Goal: Task Accomplishment & Management: Use online tool/utility

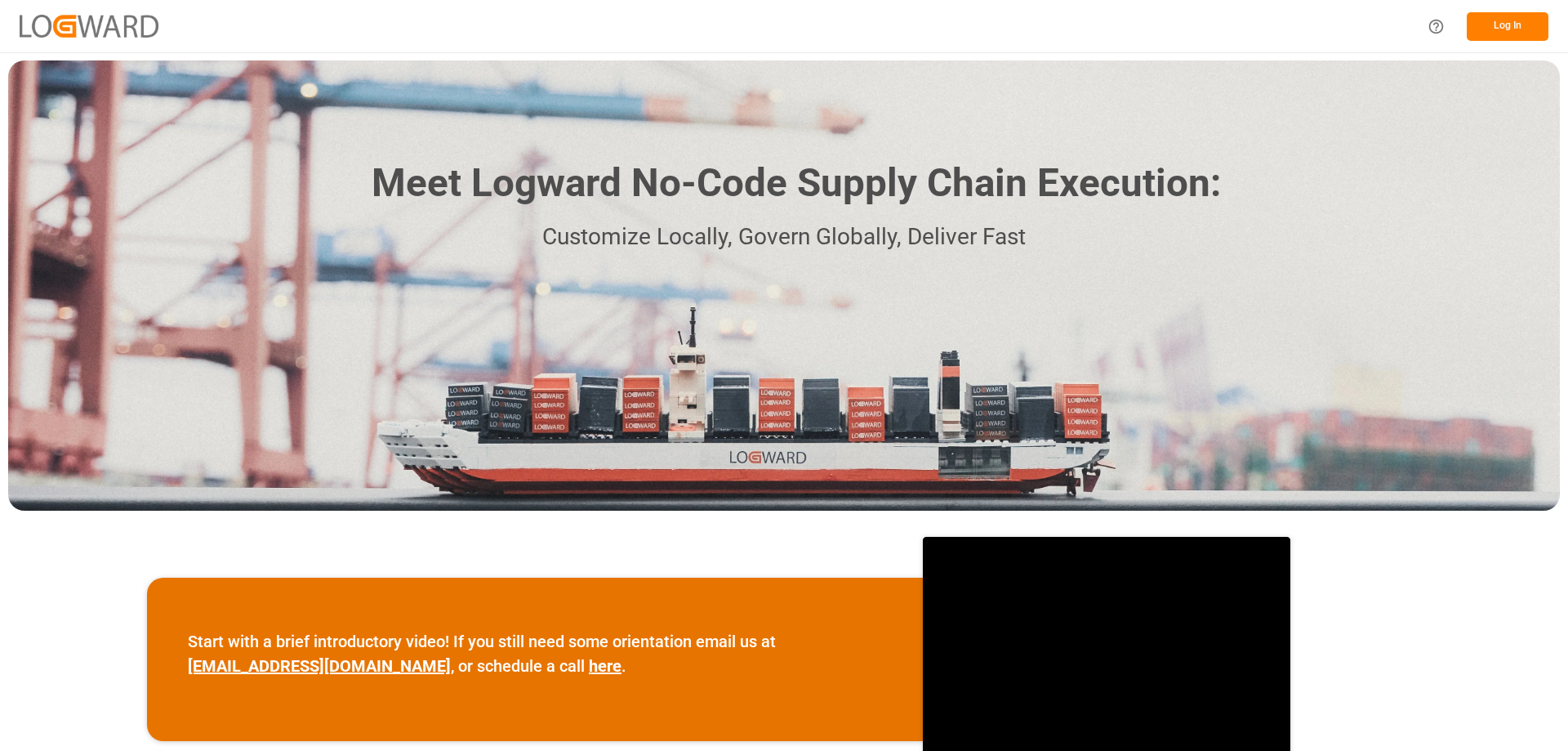
click at [1207, 263] on div "Meet Logward No-Code Supply Chain Execution: Customize Locally, Govern Globally…" at bounding box center [784, 285] width 1552 height 450
click at [1501, 27] on button "Log In" at bounding box center [1508, 27] width 82 height 28
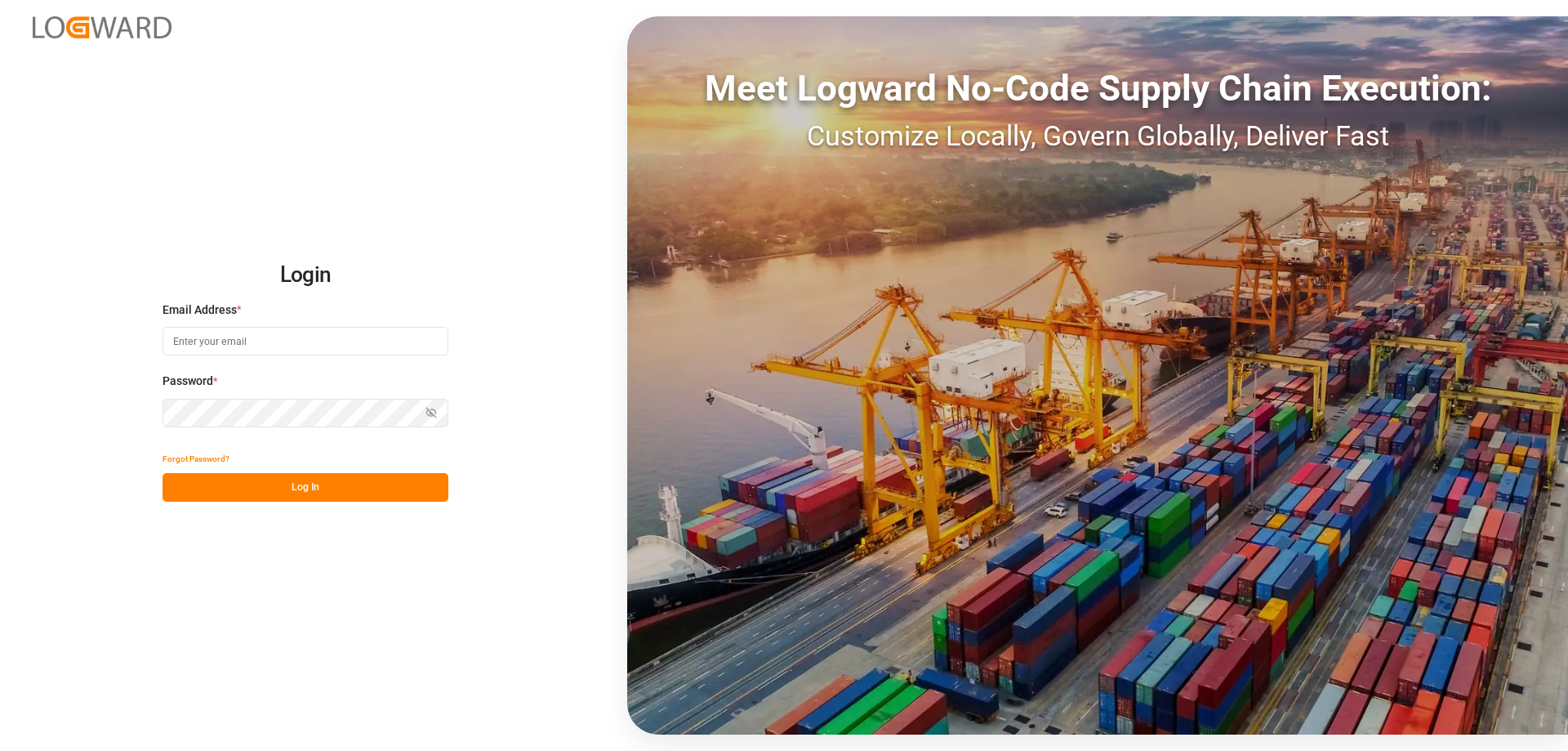
type input "Vertrieb-CFK@k-plus-s.com"
click at [320, 495] on button "Log In" at bounding box center [305, 488] width 286 height 28
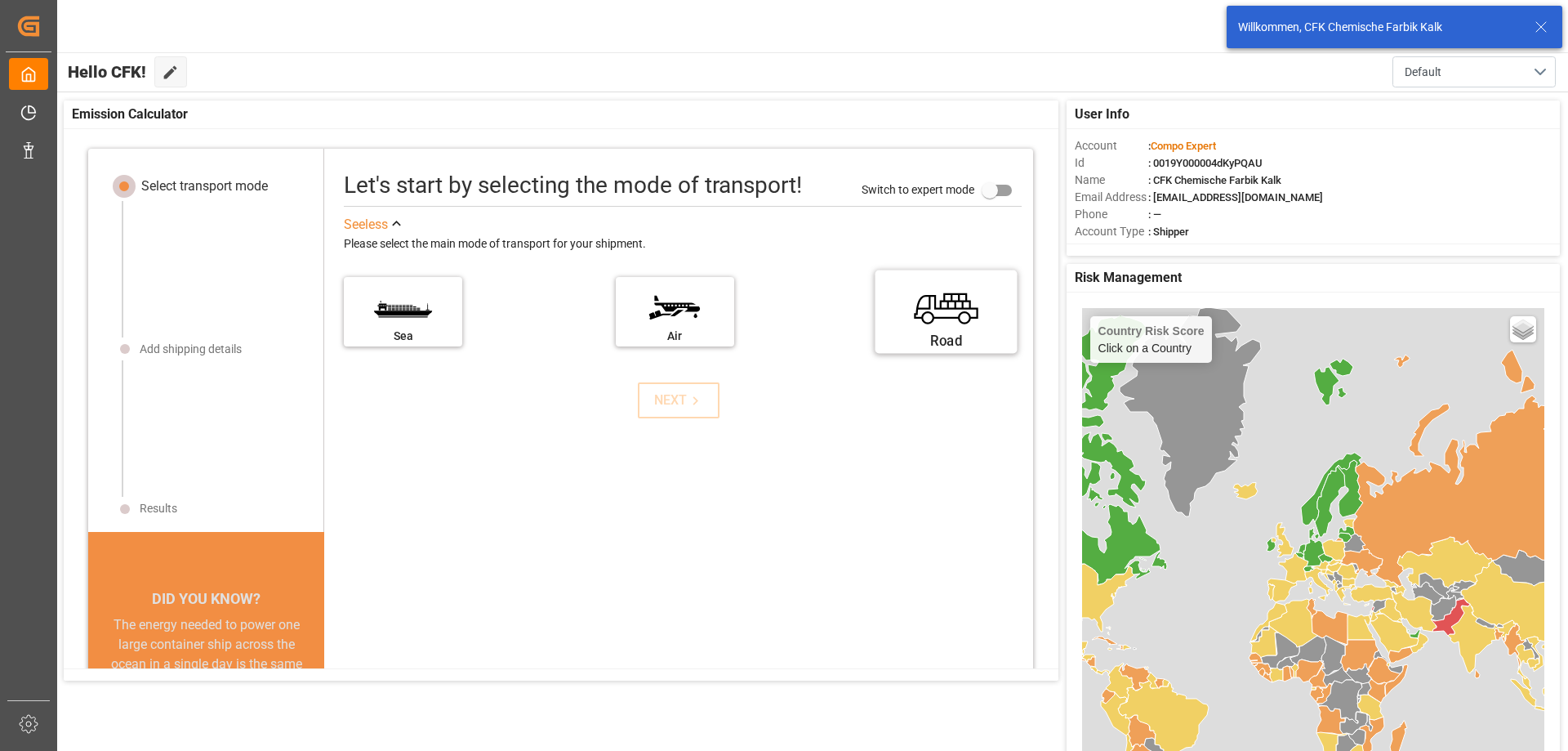
click at [916, 304] on label "Road" at bounding box center [947, 306] width 123 height 69
click at [0, 0] on input "Road" at bounding box center [0, 0] width 0 height 0
click at [661, 401] on div "NEXT" at bounding box center [679, 400] width 50 height 19
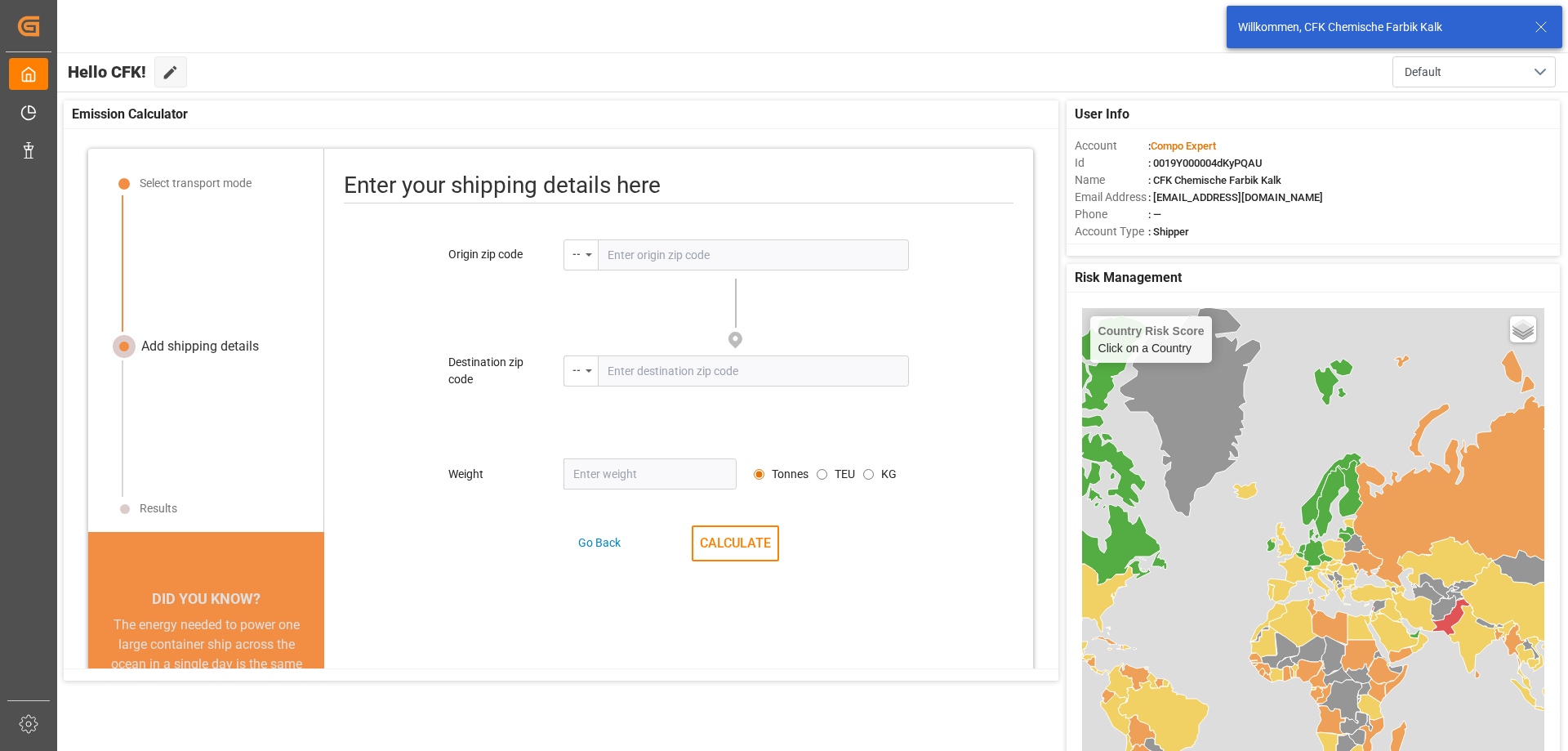
scroll to position [19, 0]
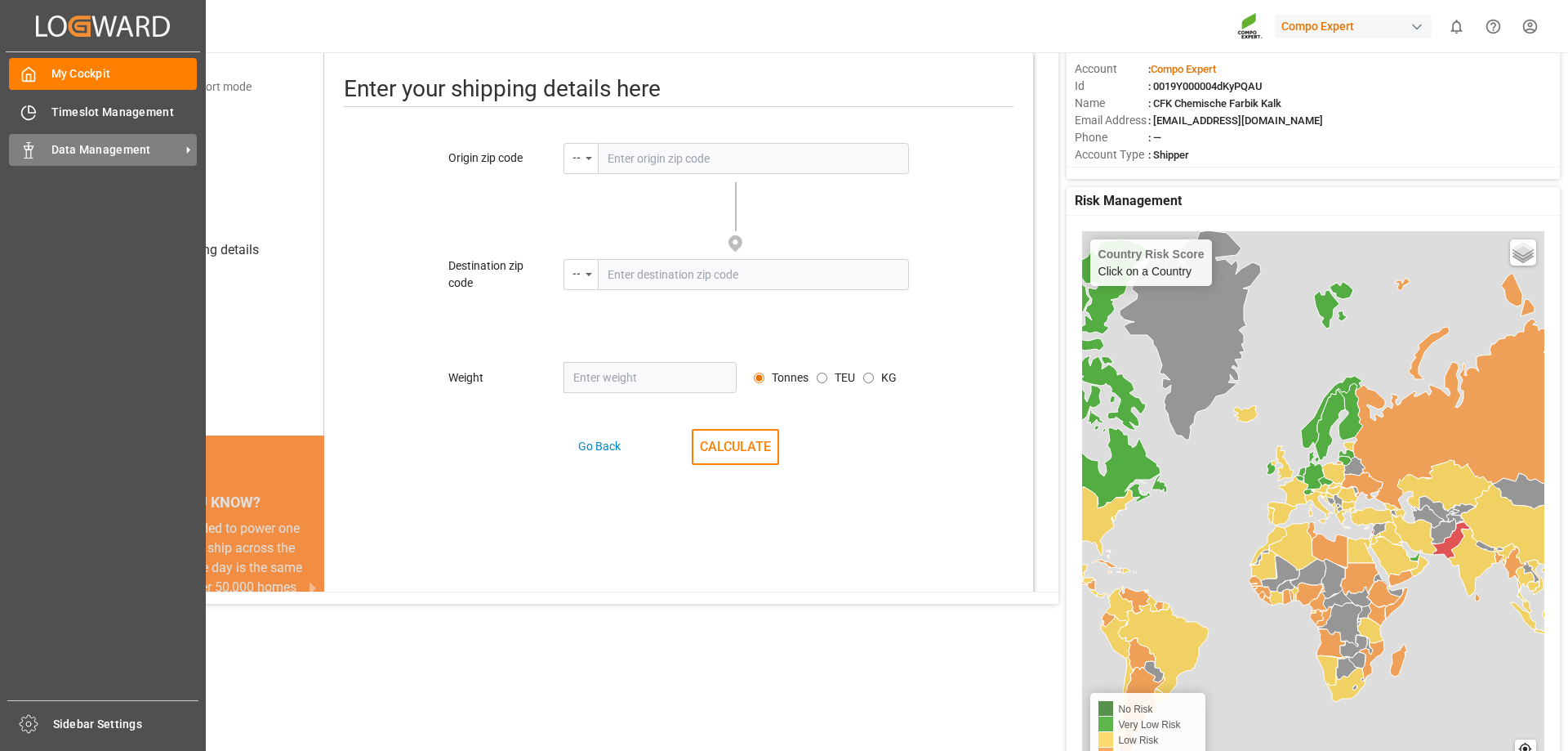
click at [28, 146] on line at bounding box center [28, 145] width 0 height 3
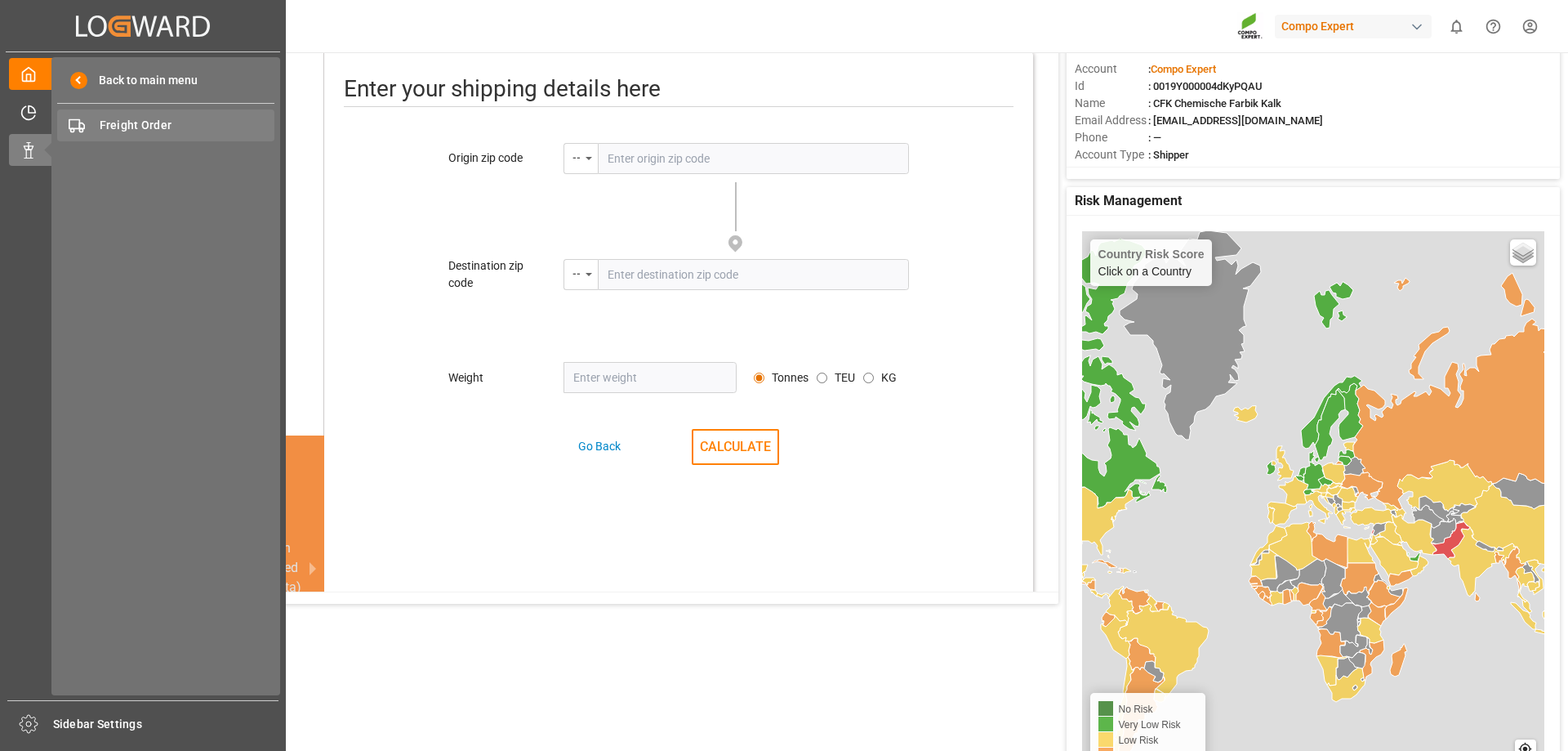
click at [120, 118] on span "Freight Order" at bounding box center [187, 125] width 176 height 18
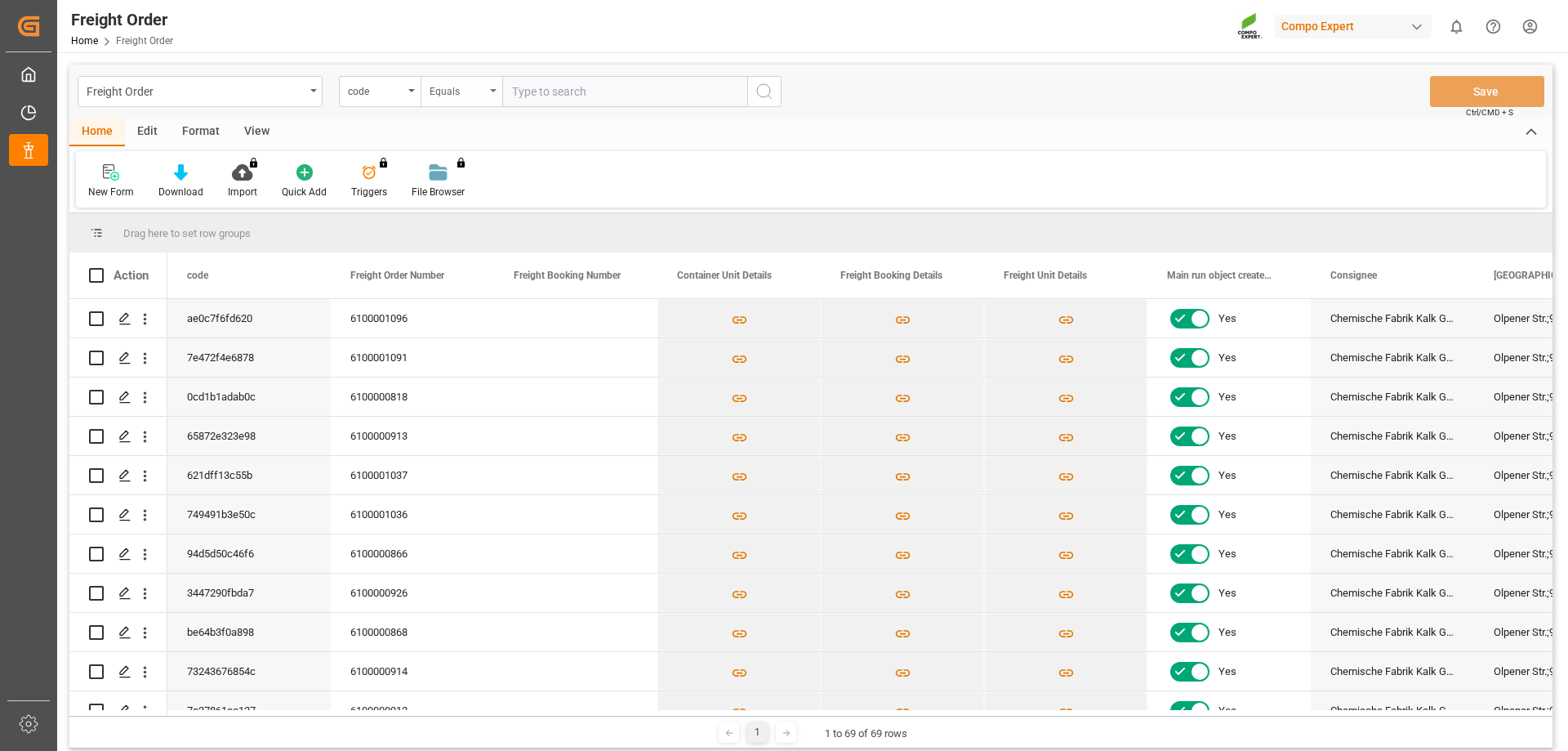
click at [491, 89] on icon "open menu" at bounding box center [493, 90] width 7 height 3
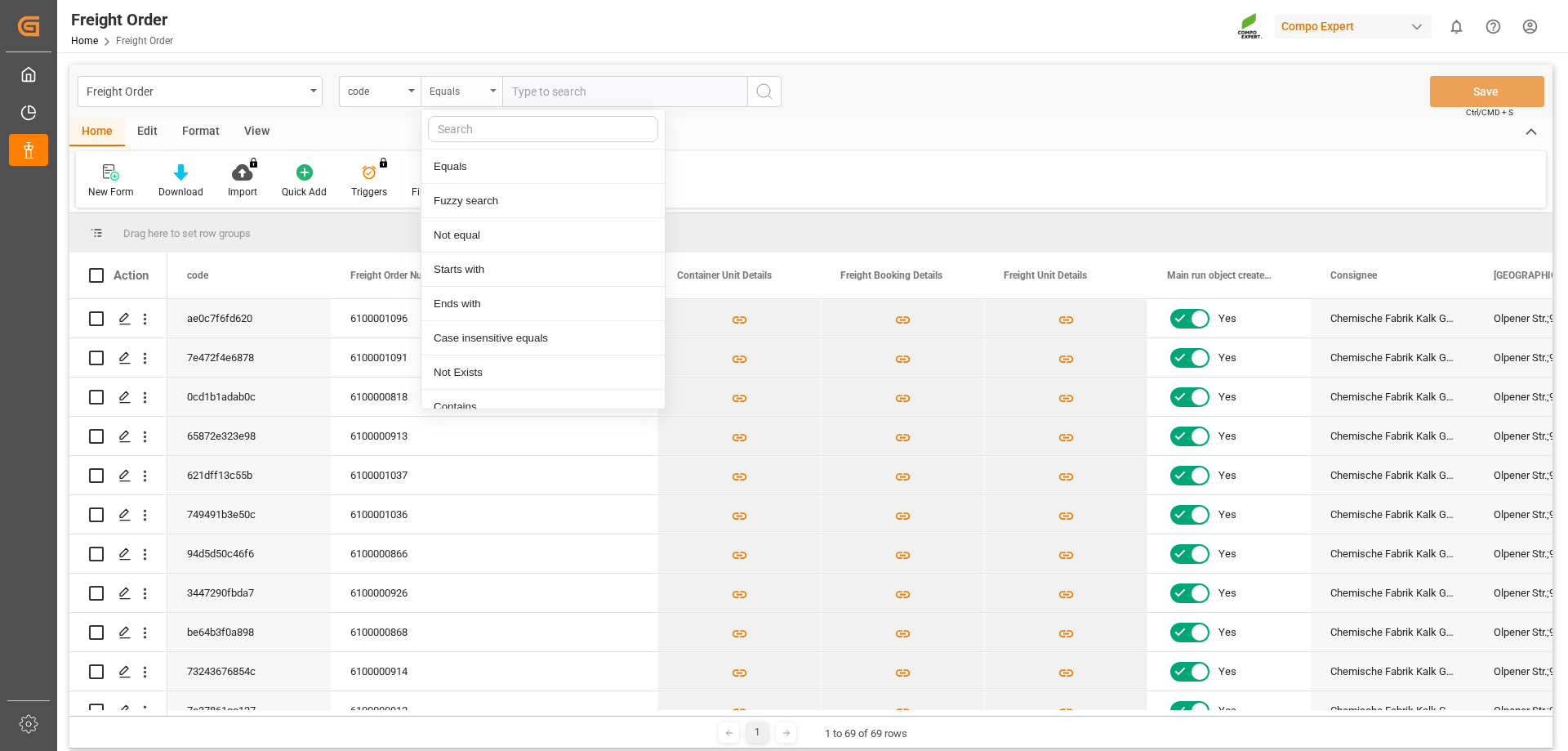
click at [491, 89] on icon "close menu" at bounding box center [493, 90] width 7 height 3
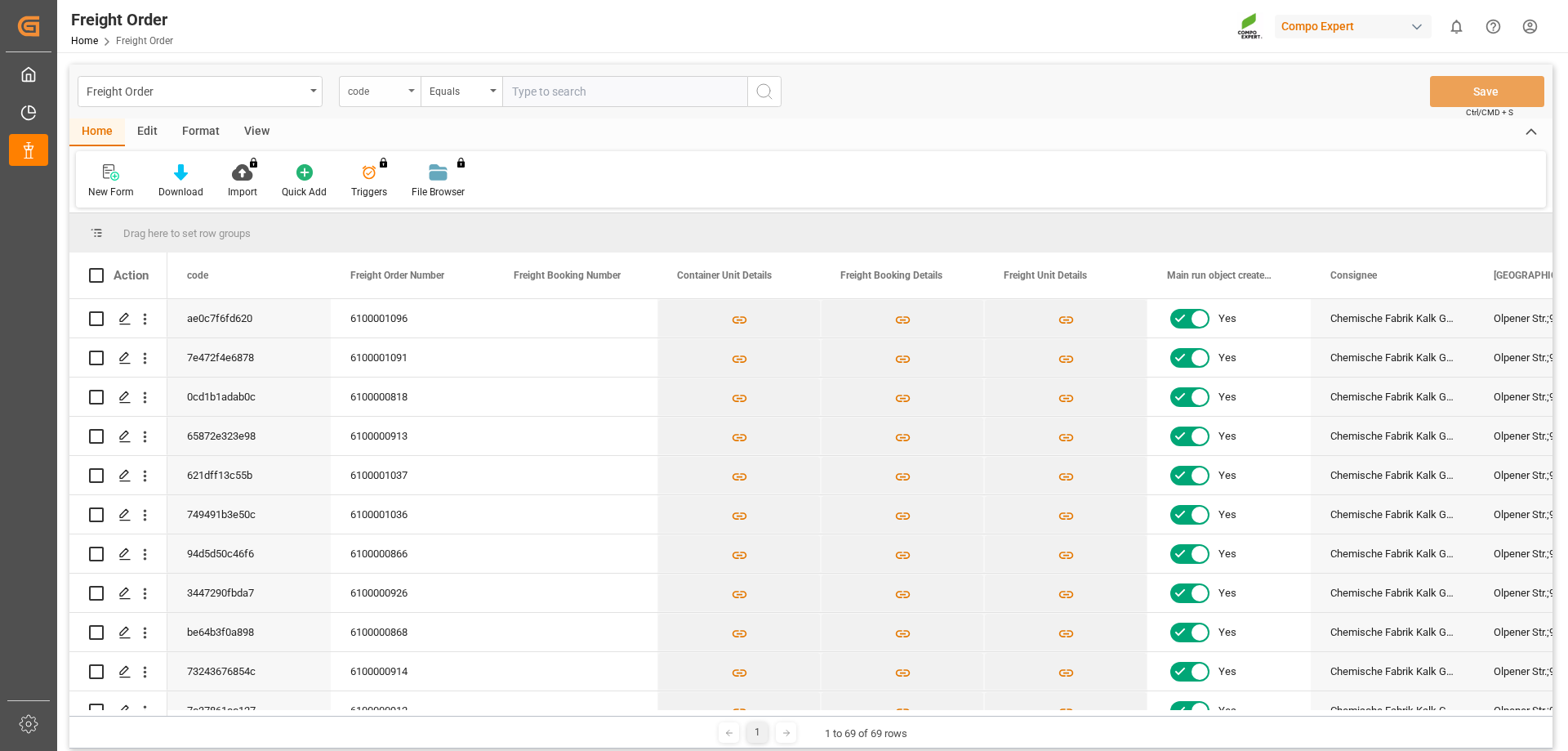
click at [409, 90] on icon "open menu" at bounding box center [411, 90] width 7 height 3
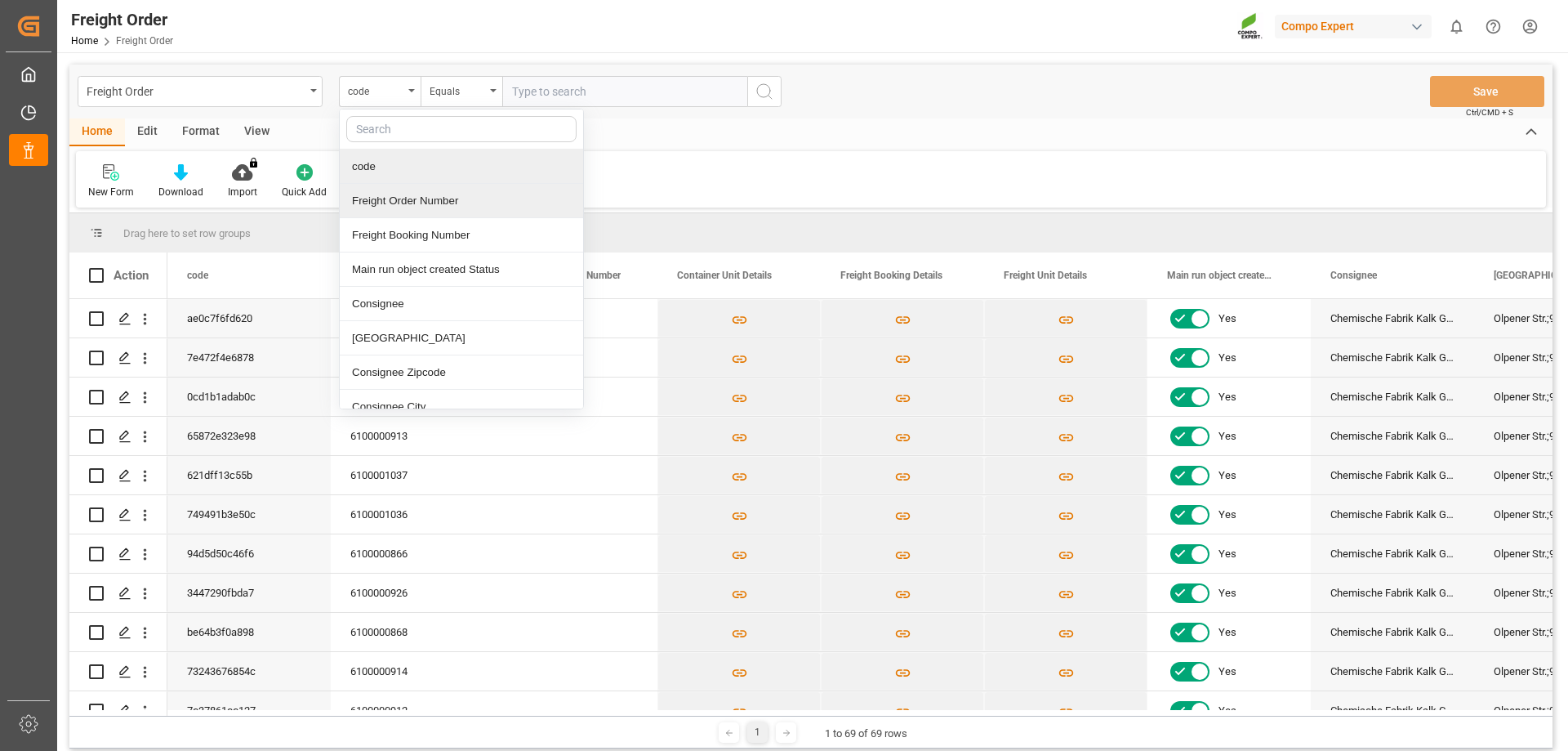
click at [416, 198] on div "Freight Order Number" at bounding box center [461, 201] width 243 height 34
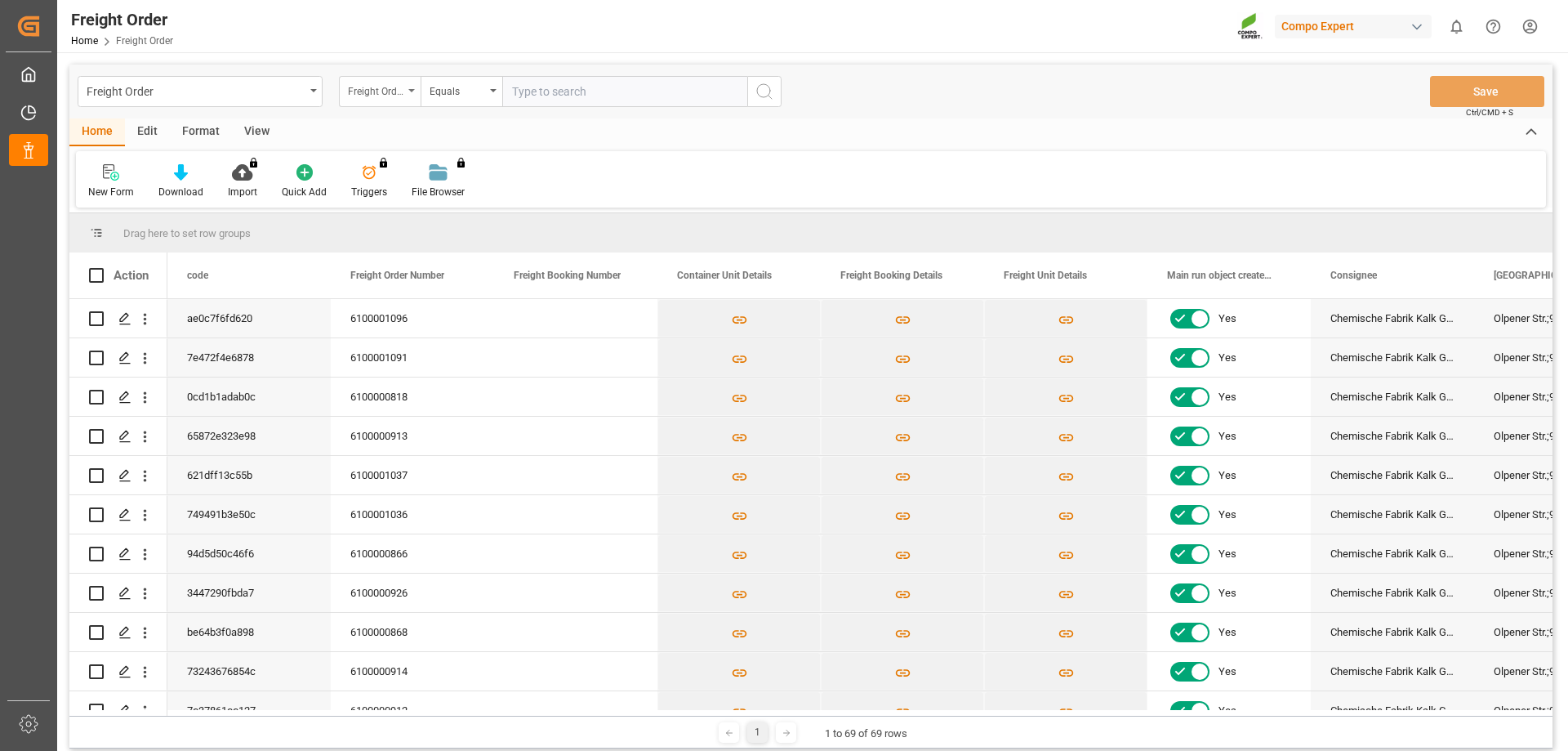
click at [408, 89] on icon "open menu" at bounding box center [411, 90] width 7 height 3
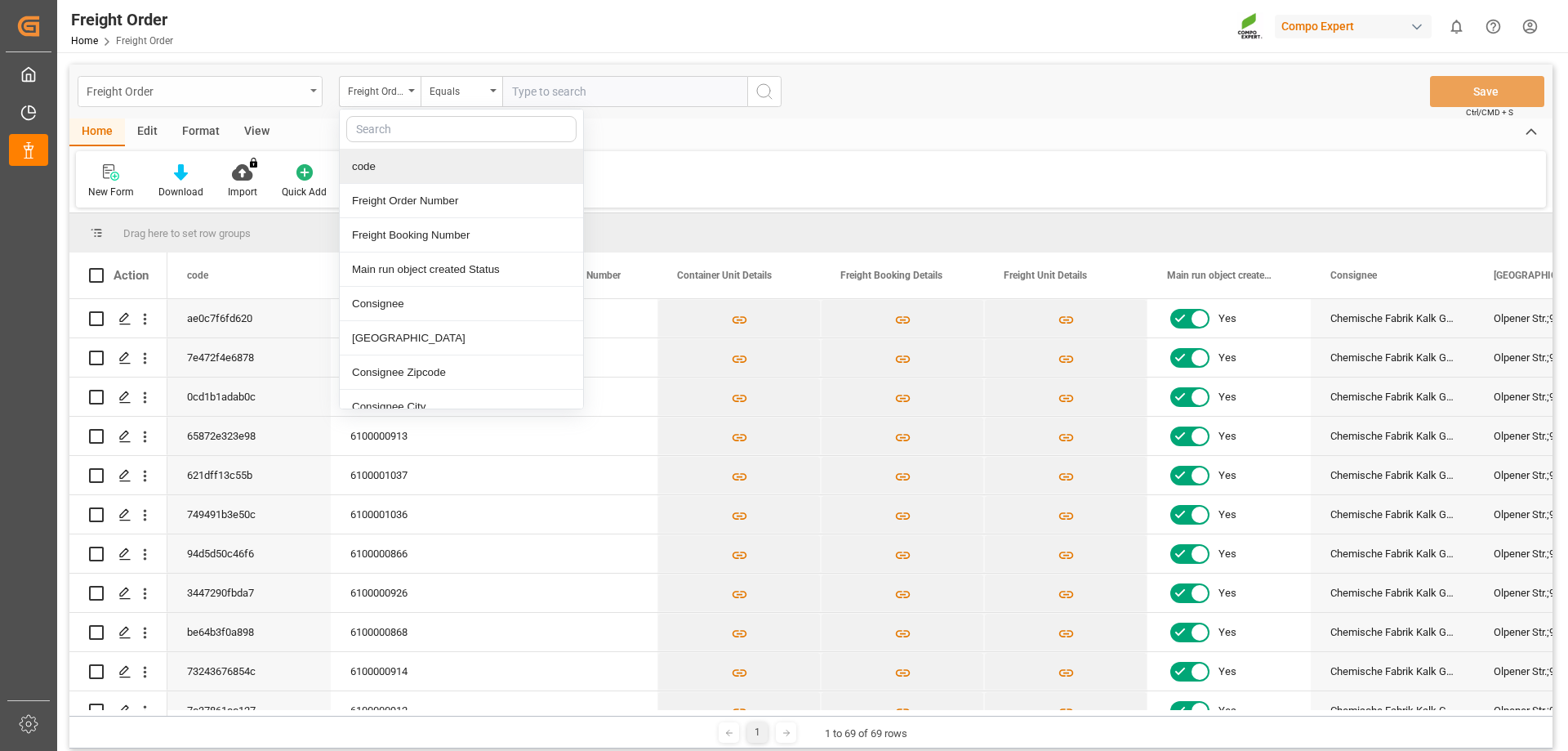
click at [315, 91] on icon "open menu" at bounding box center [314, 90] width 7 height 3
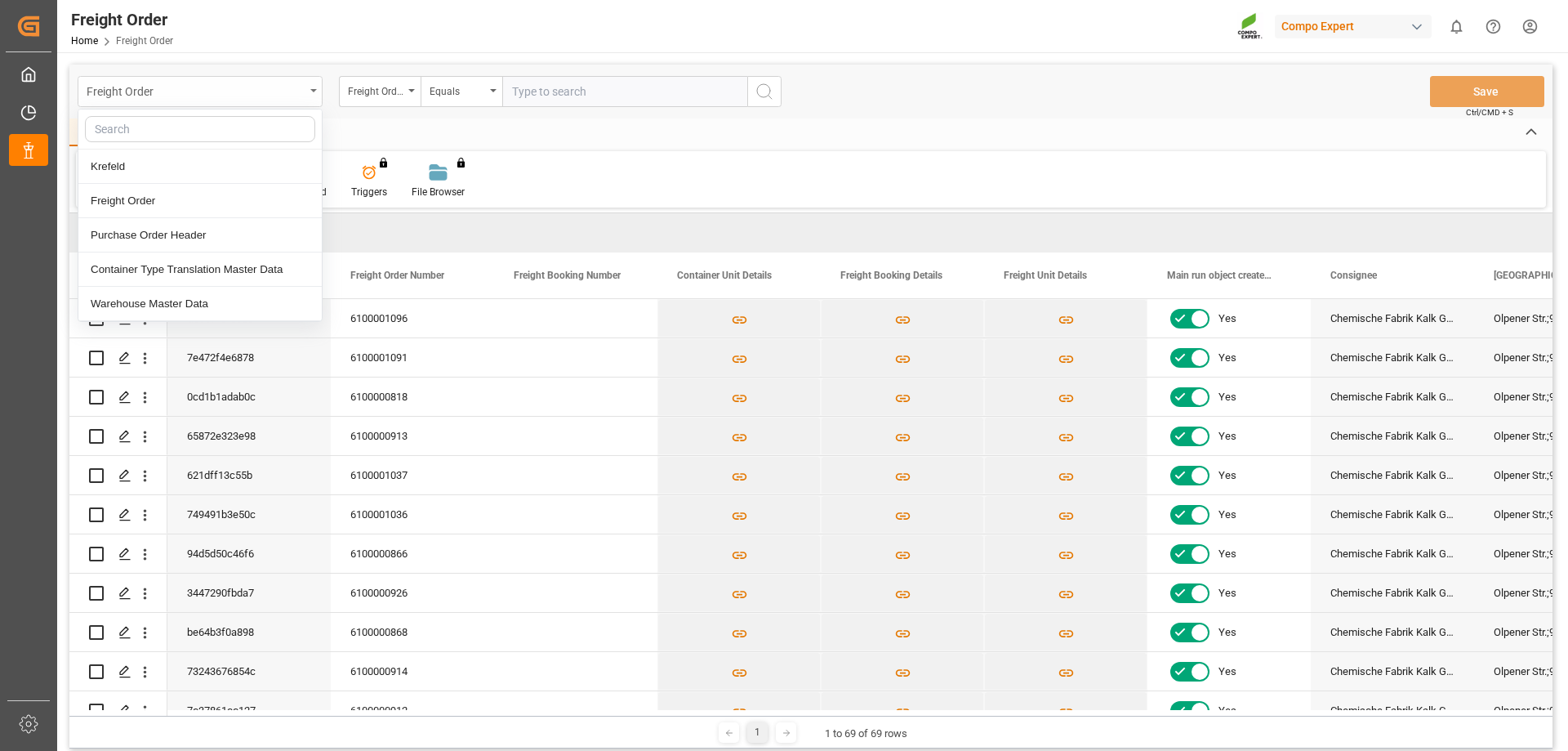
click at [315, 91] on icon "close menu" at bounding box center [314, 90] width 7 height 3
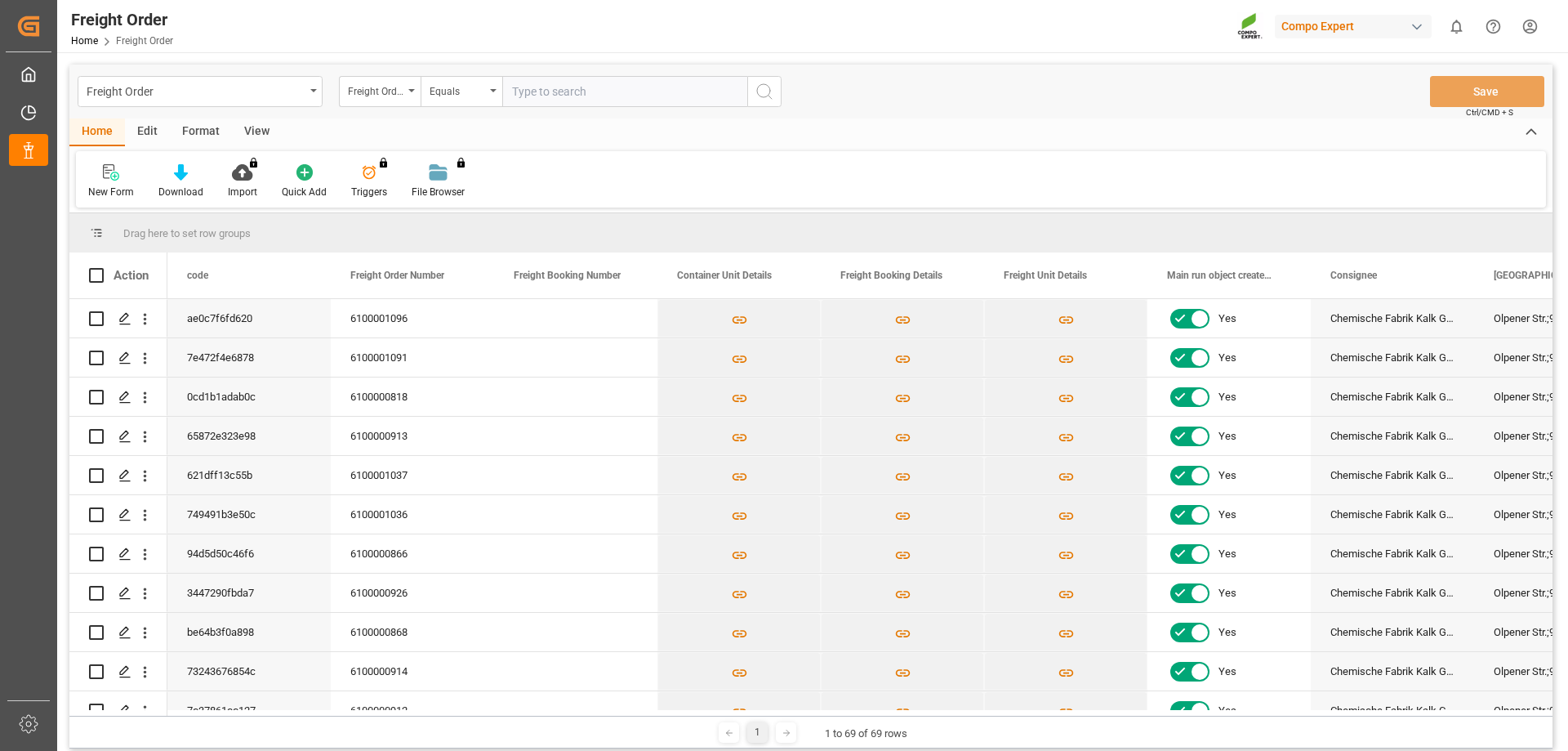
click at [561, 95] on input "text" at bounding box center [625, 91] width 245 height 31
type input "6100000867"
click at [767, 89] on icon "search button" at bounding box center [764, 91] width 19 height 19
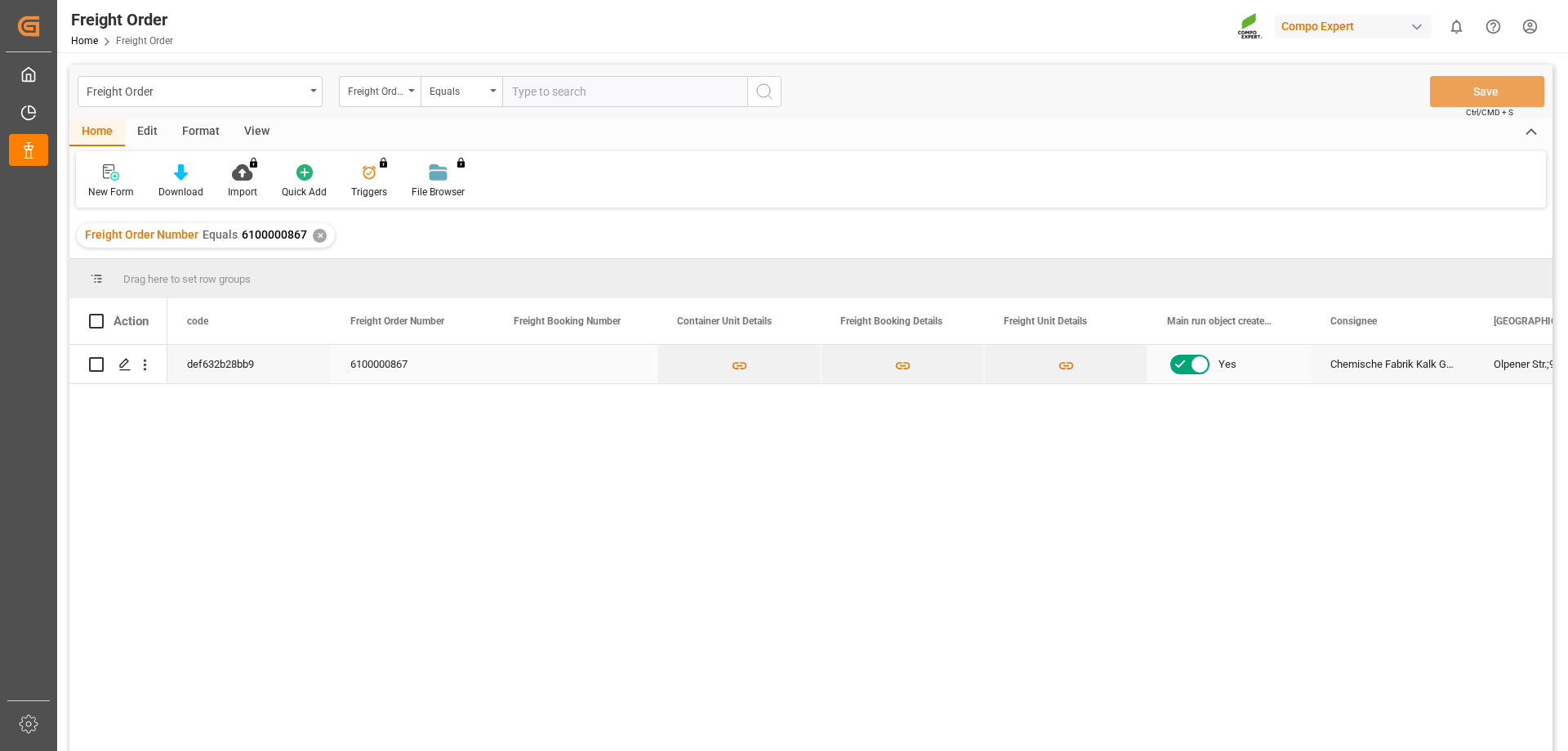
click at [391, 360] on div "6100000867" at bounding box center [412, 364] width 163 height 38
click at [99, 366] on input "Press Space to toggle row selection (unchecked)" at bounding box center [96, 365] width 15 height 15
checkbox input "true"
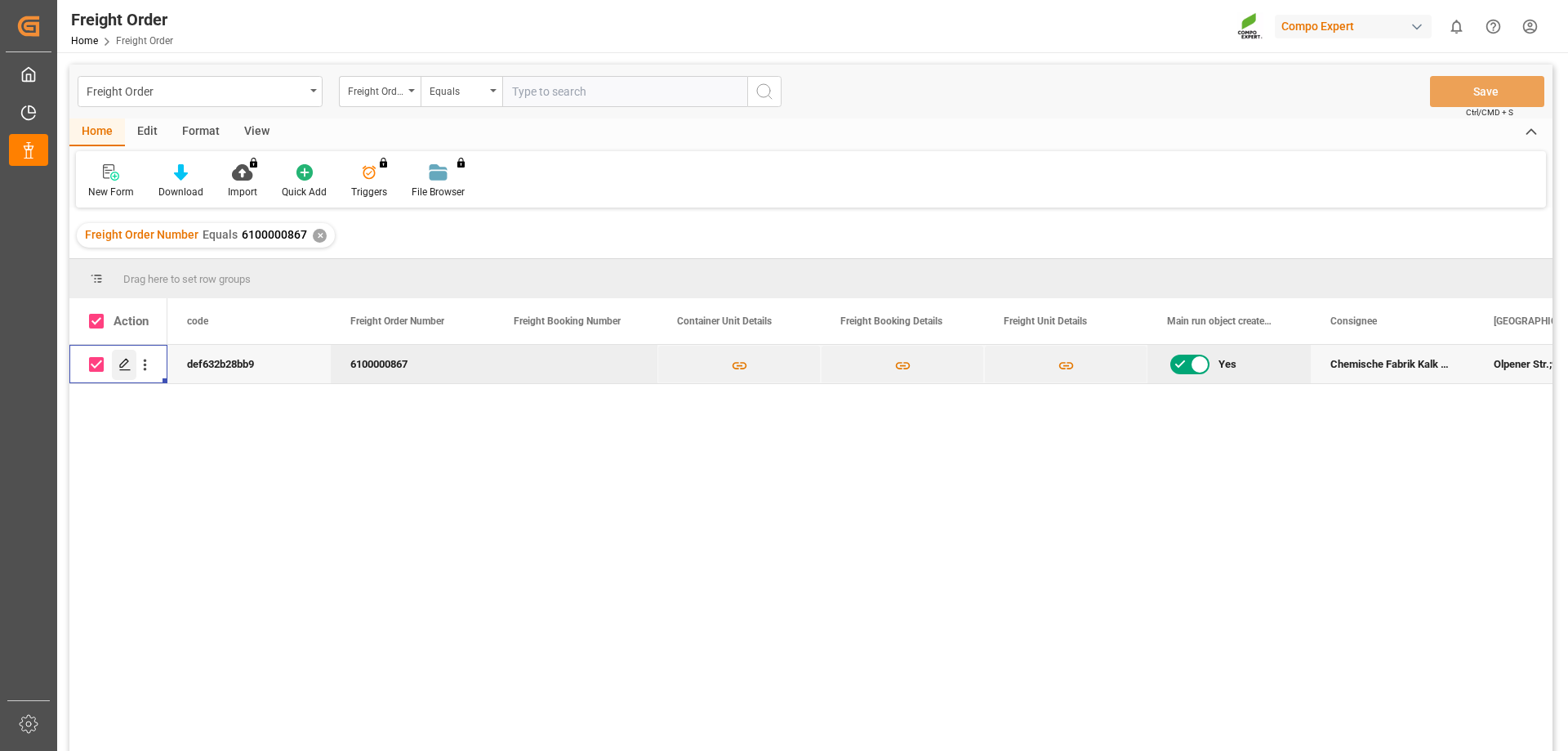
click at [123, 366] on polygon "Press SPACE to deselect this row." at bounding box center [125, 364] width 8 height 8
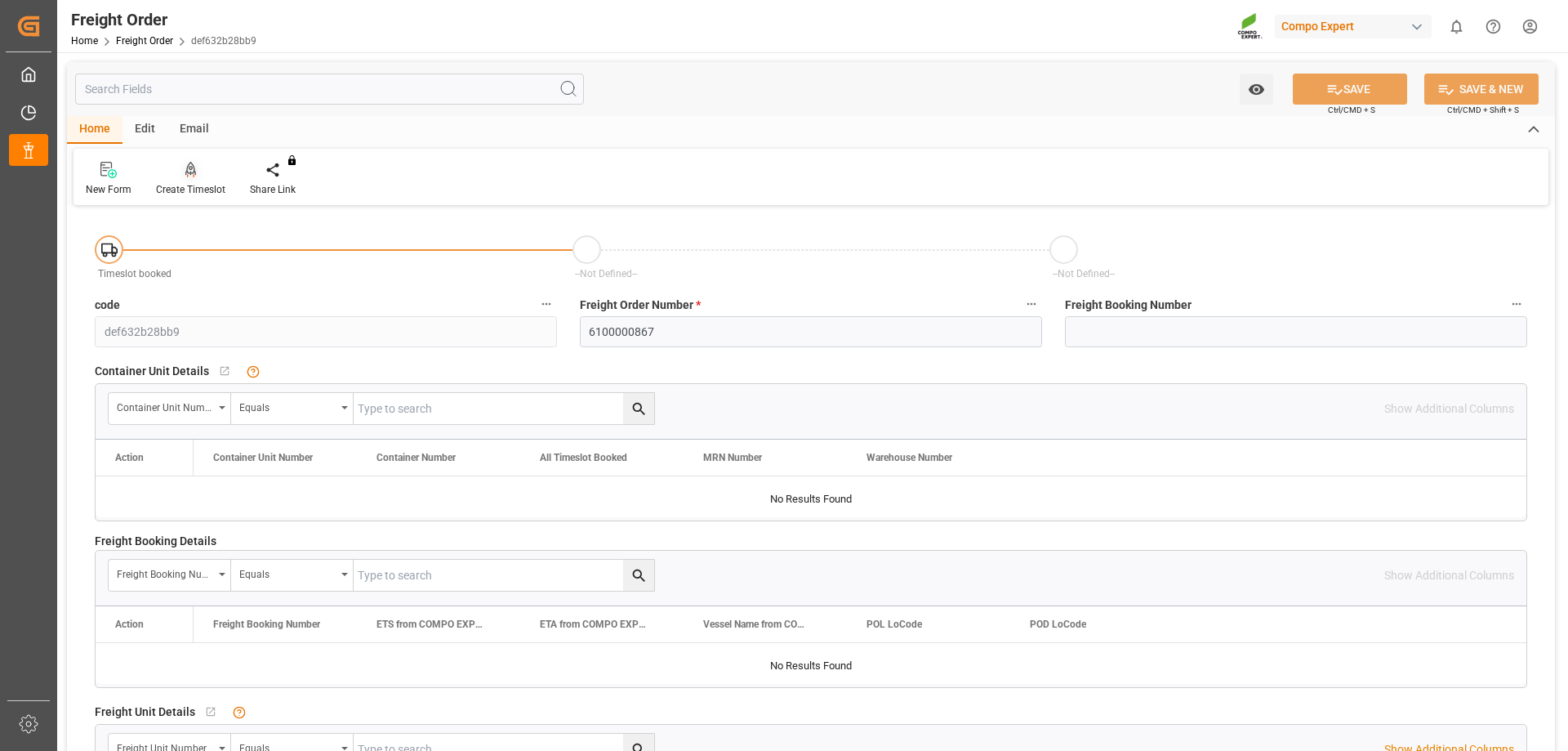
click at [184, 191] on div "Create Timeslot" at bounding box center [191, 190] width 69 height 15
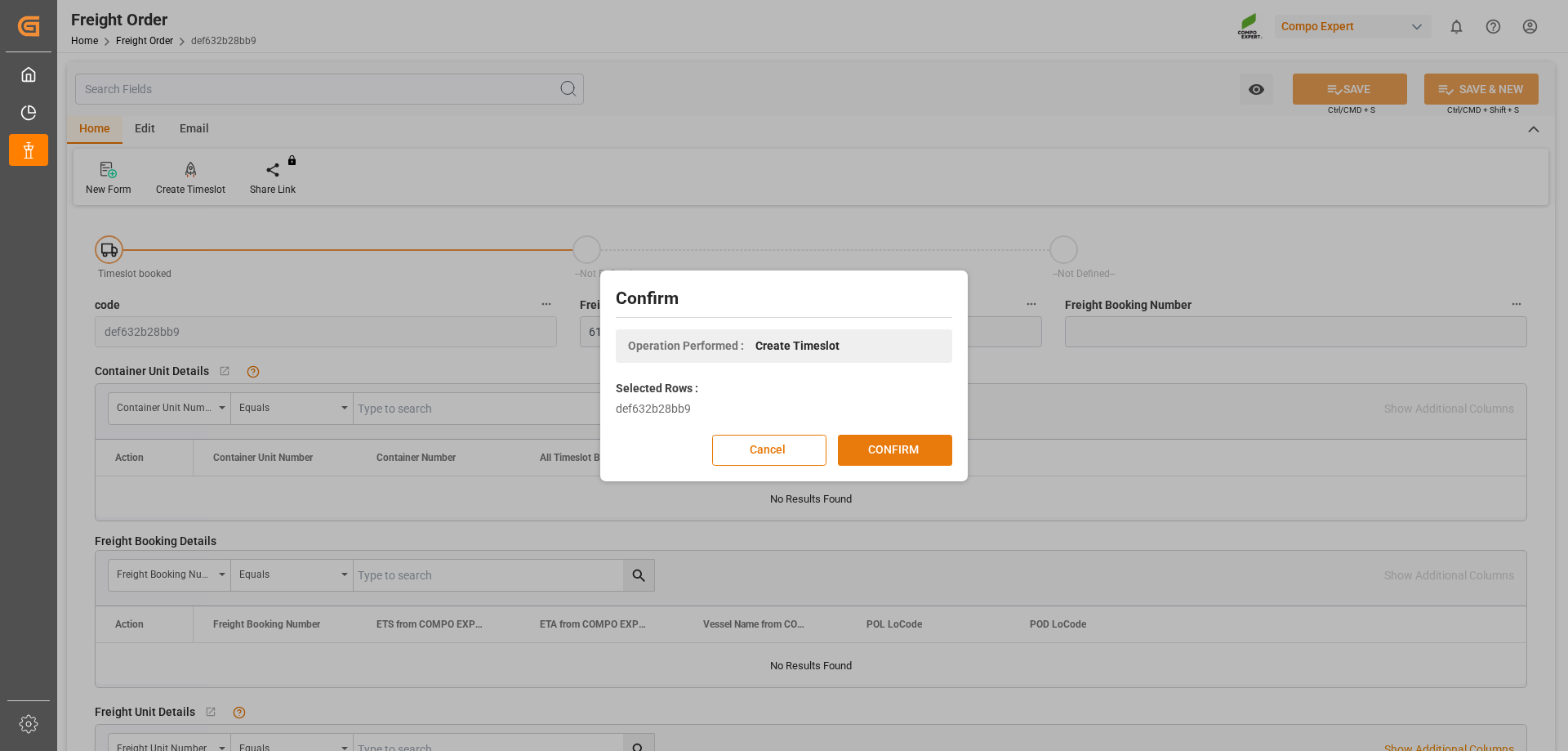
click at [877, 456] on button "CONFIRM" at bounding box center [895, 450] width 115 height 31
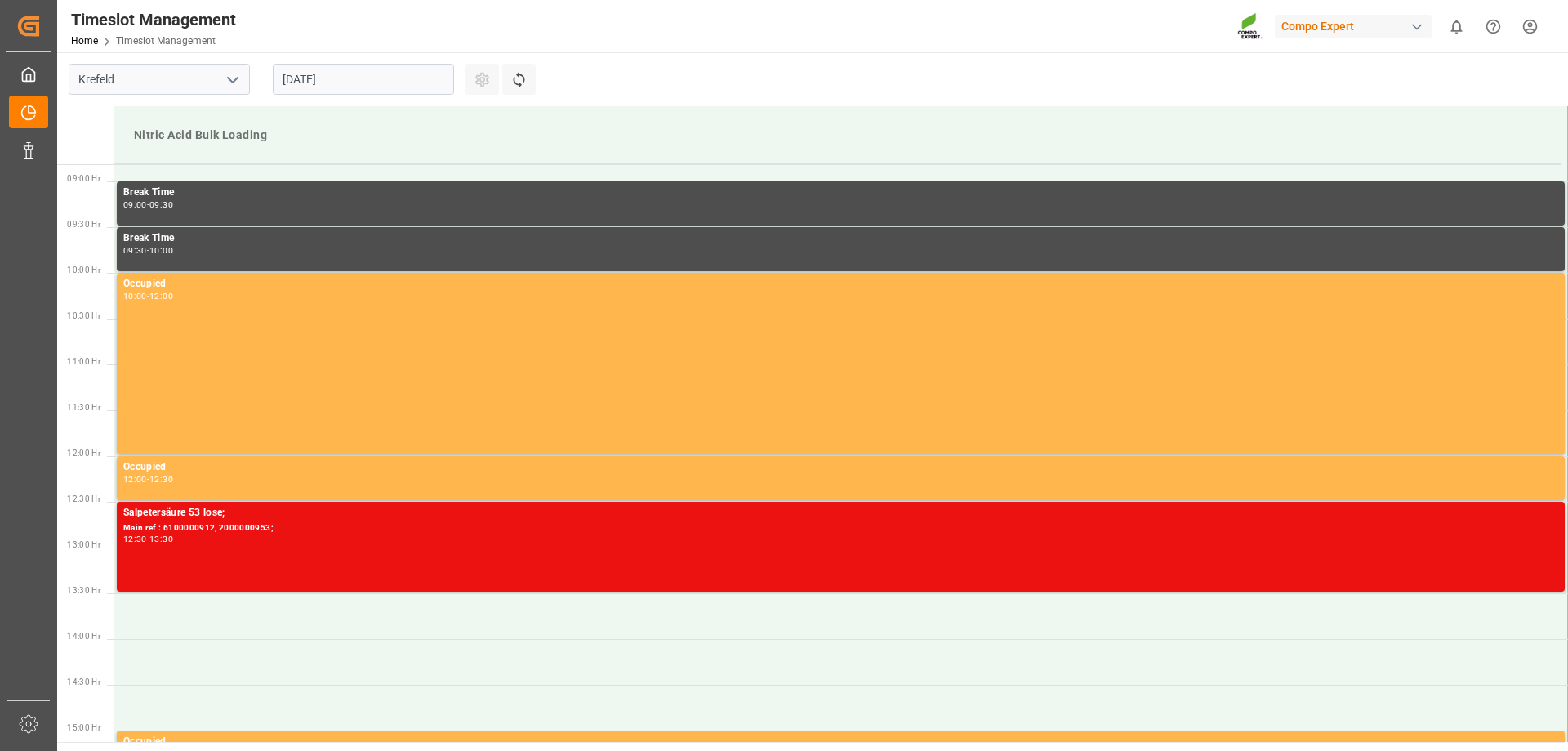
scroll to position [813, 0]
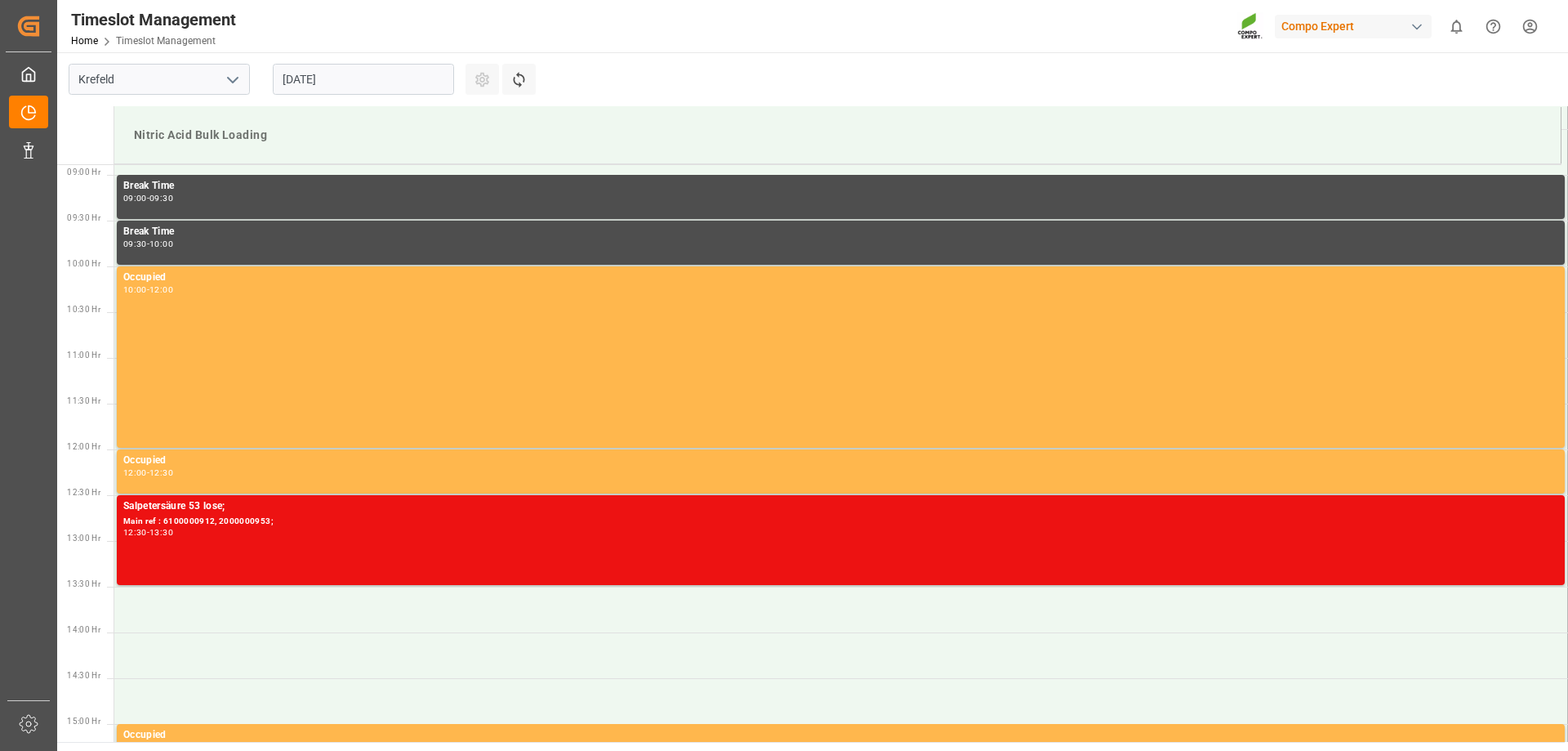
click at [373, 82] on input "[DATE]" at bounding box center [363, 79] width 181 height 31
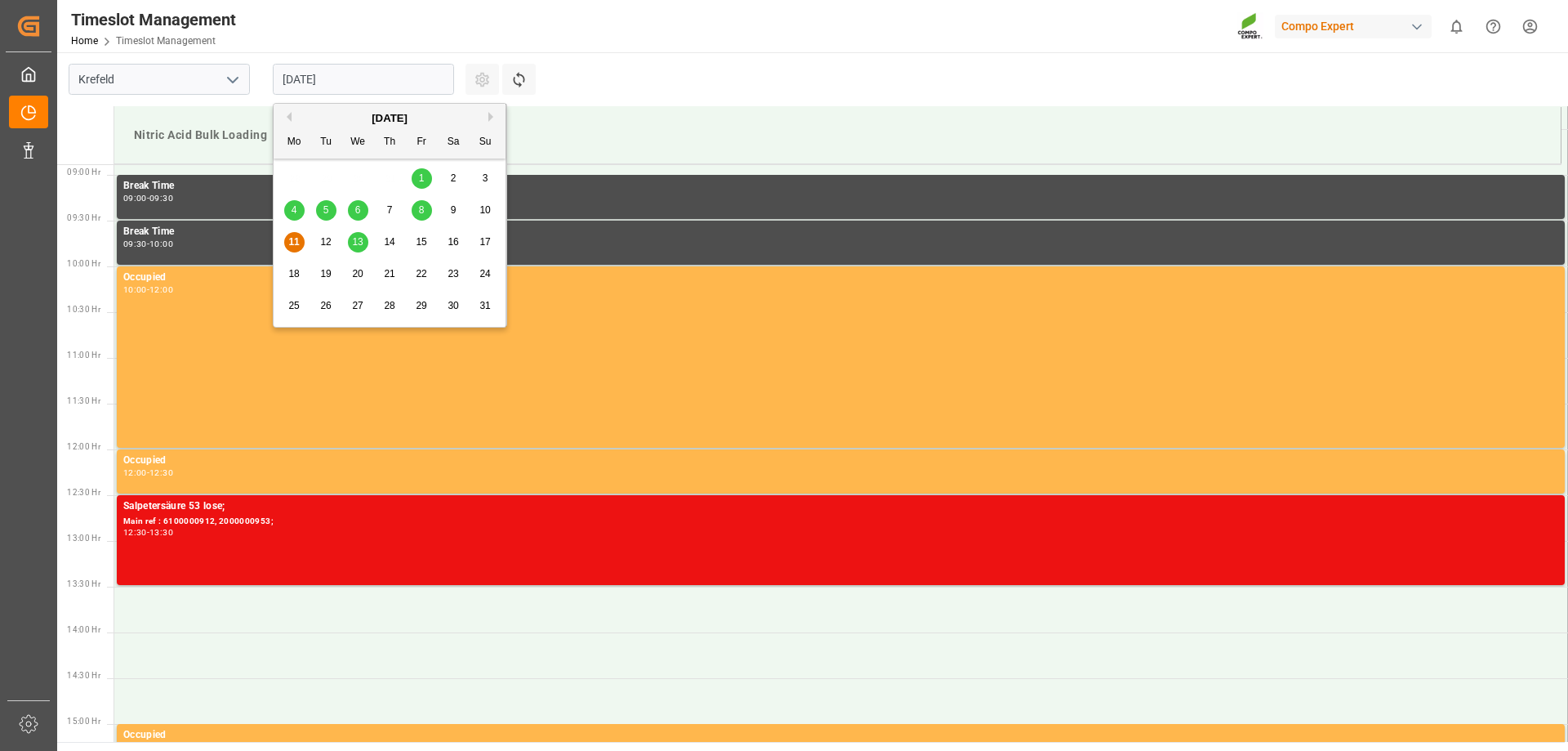
click at [360, 244] on span "13" at bounding box center [357, 242] width 11 height 12
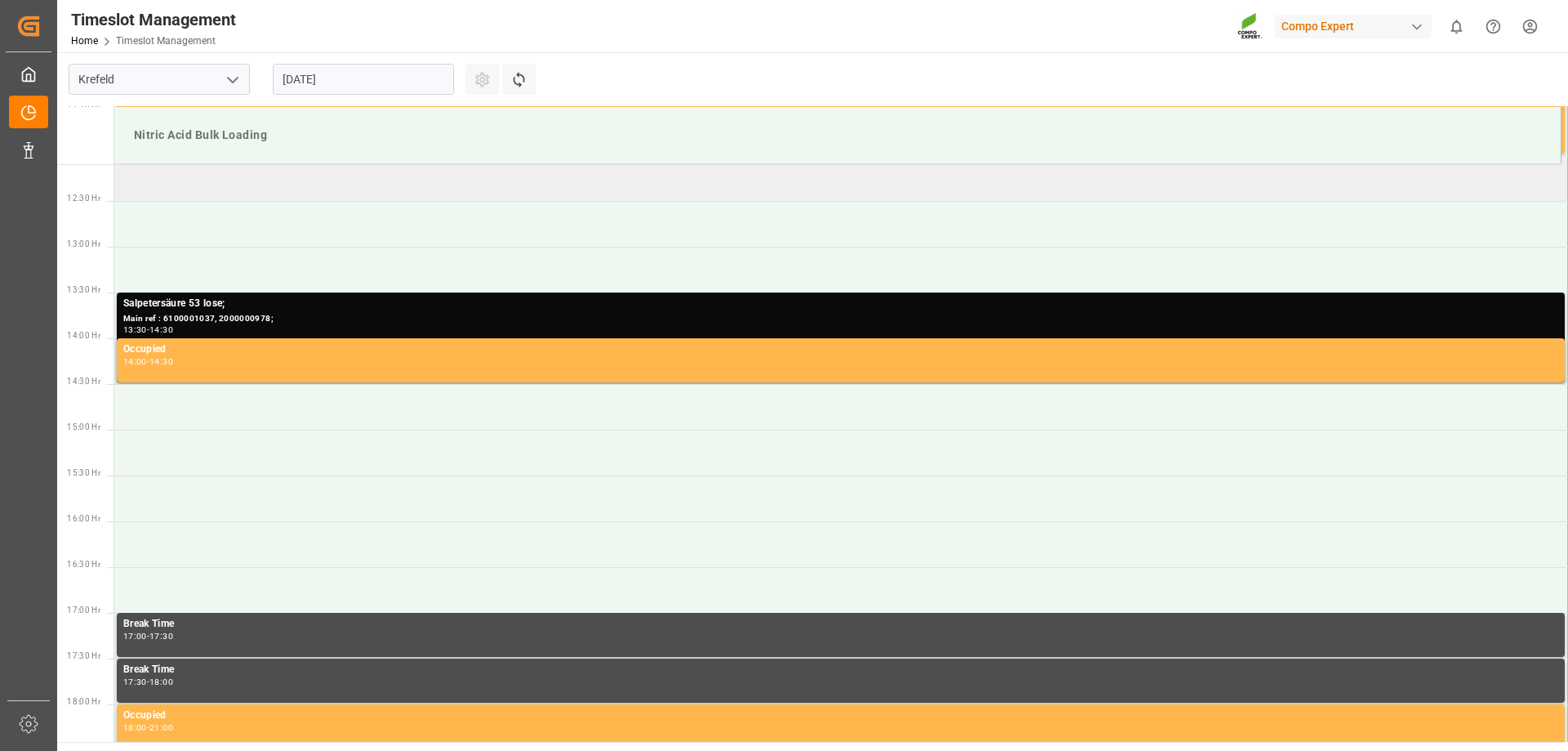
scroll to position [1140, 0]
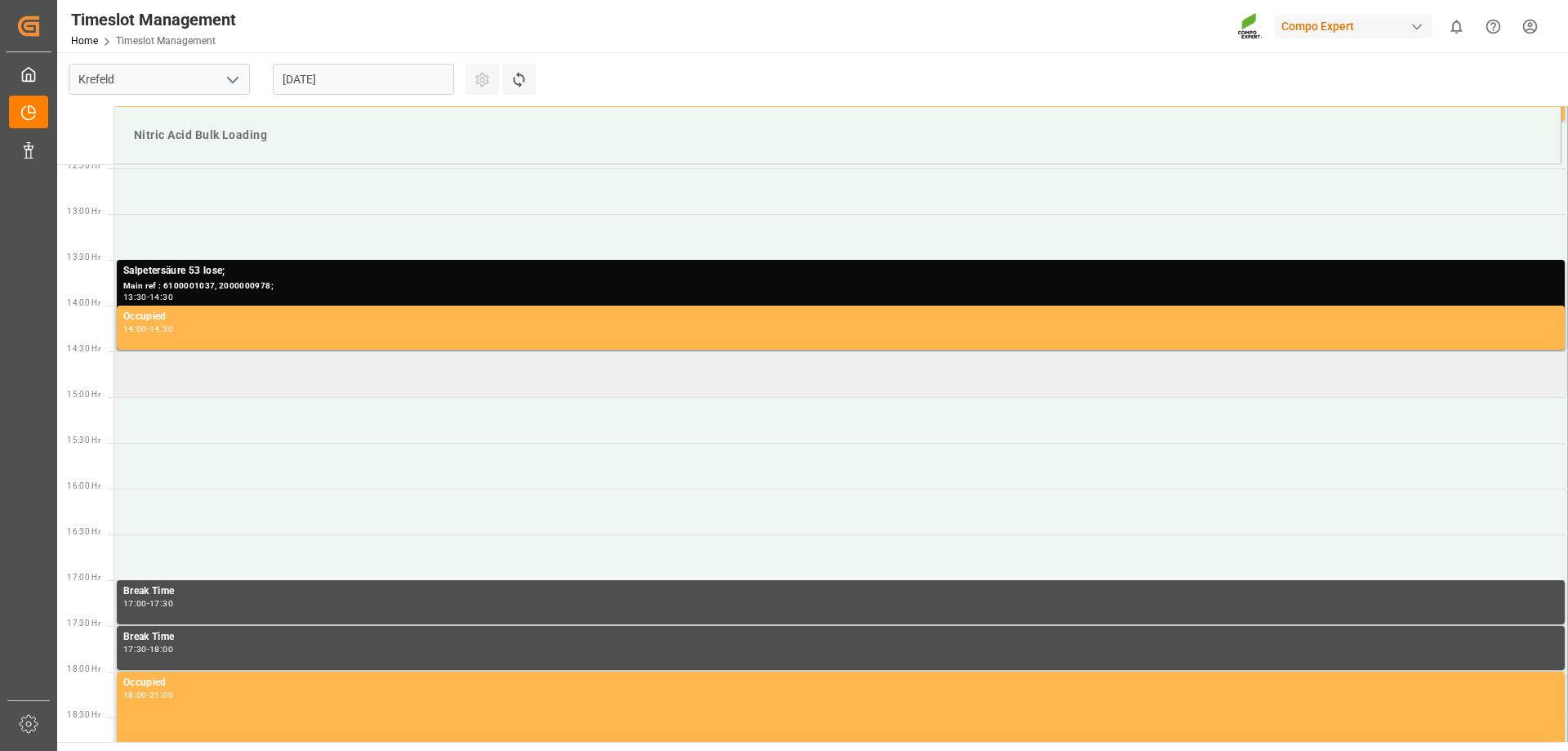
click at [127, 360] on td at bounding box center [841, 374] width 1454 height 46
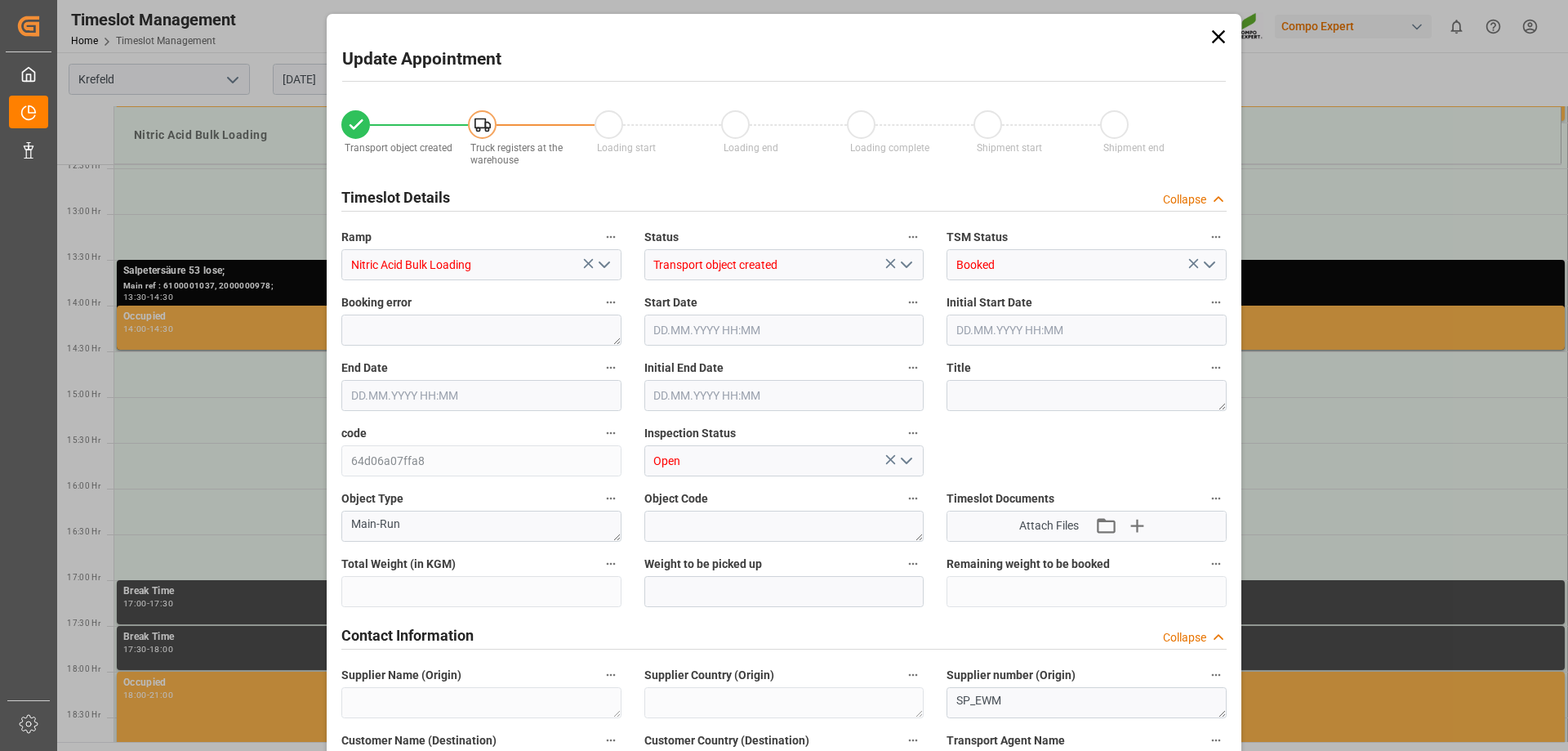
type input "25000"
type input "0"
type input "[DATE] 14:30"
type input "[DATE] 15:00"
type input "[DATE] 12:07"
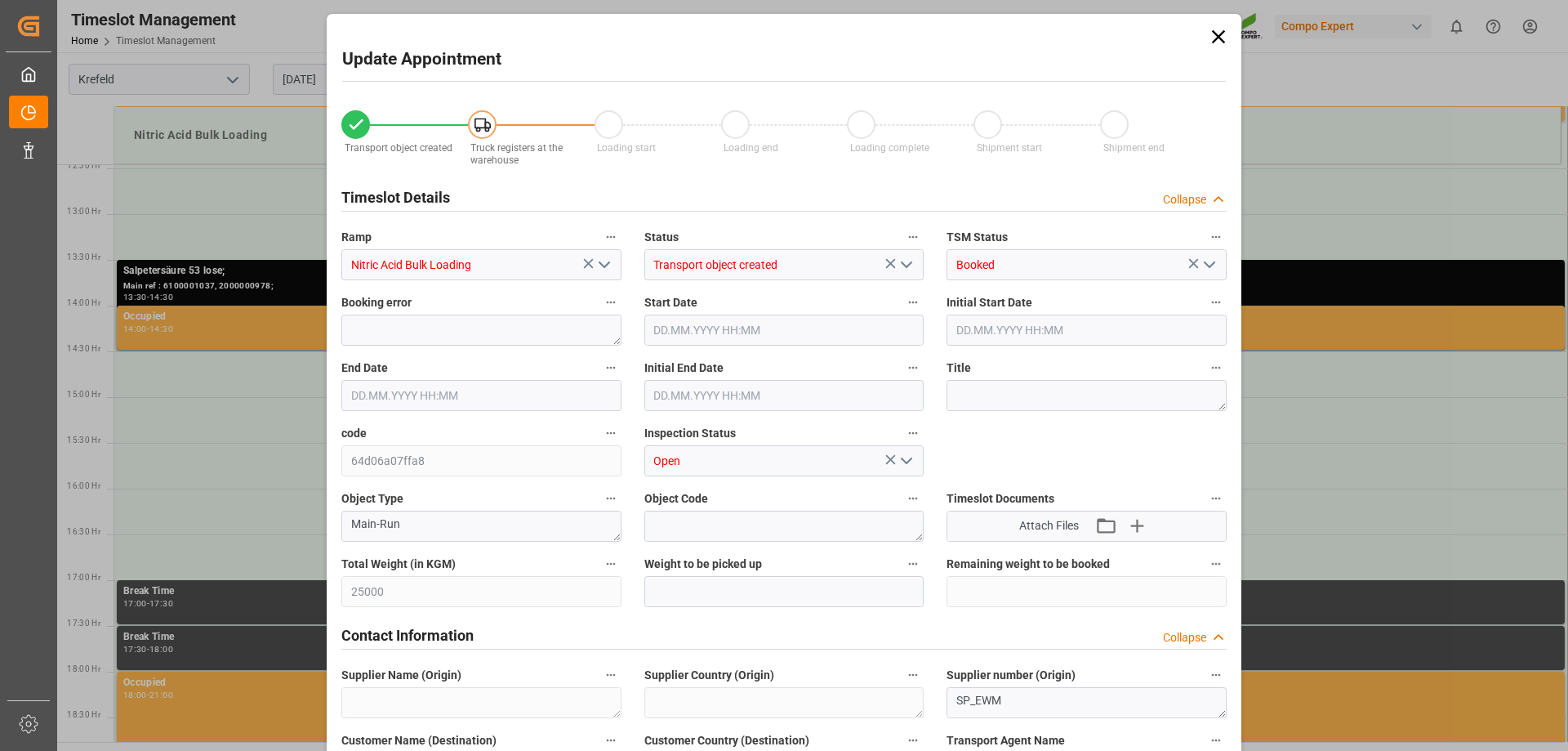
type input "[DATE] 07:37"
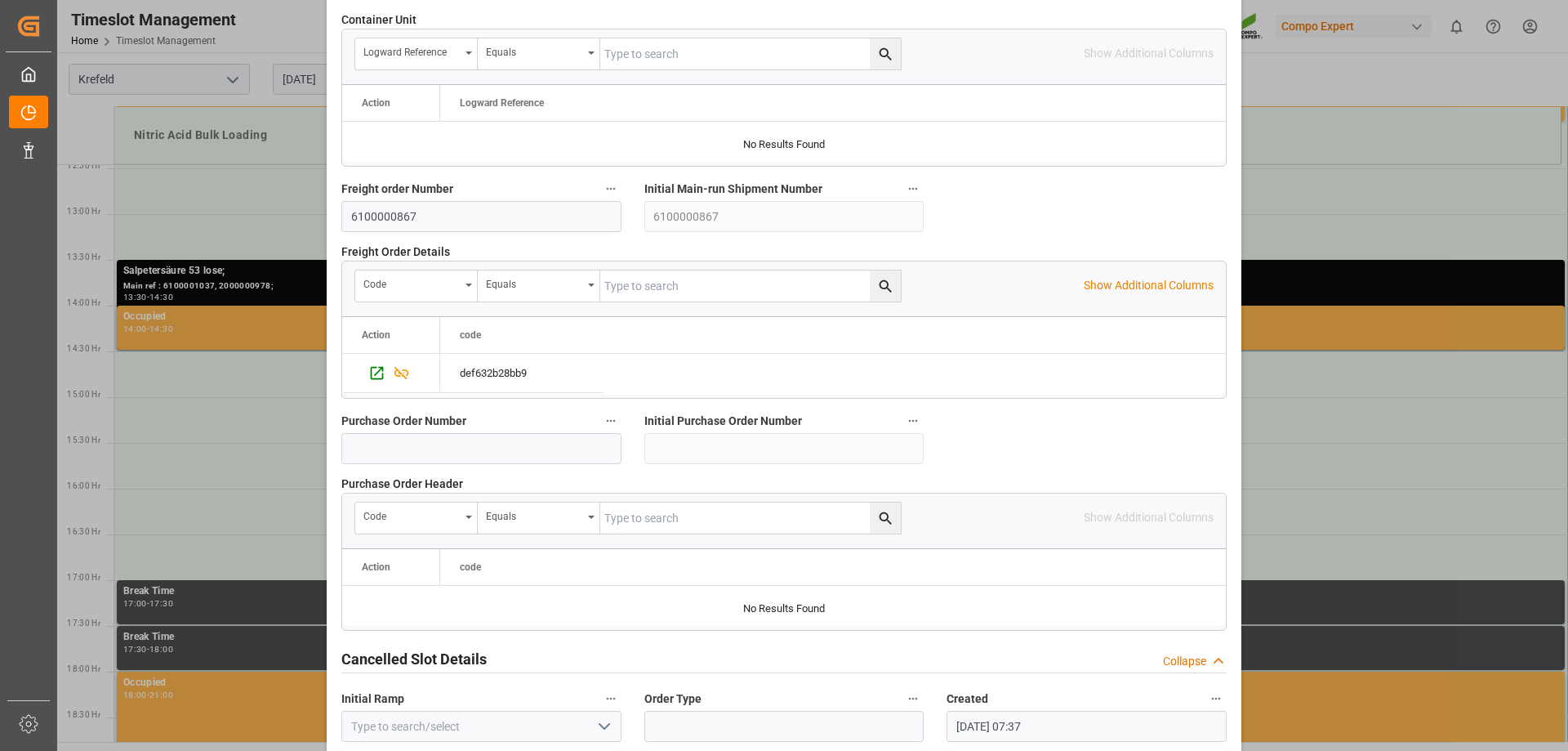
scroll to position [1516, 0]
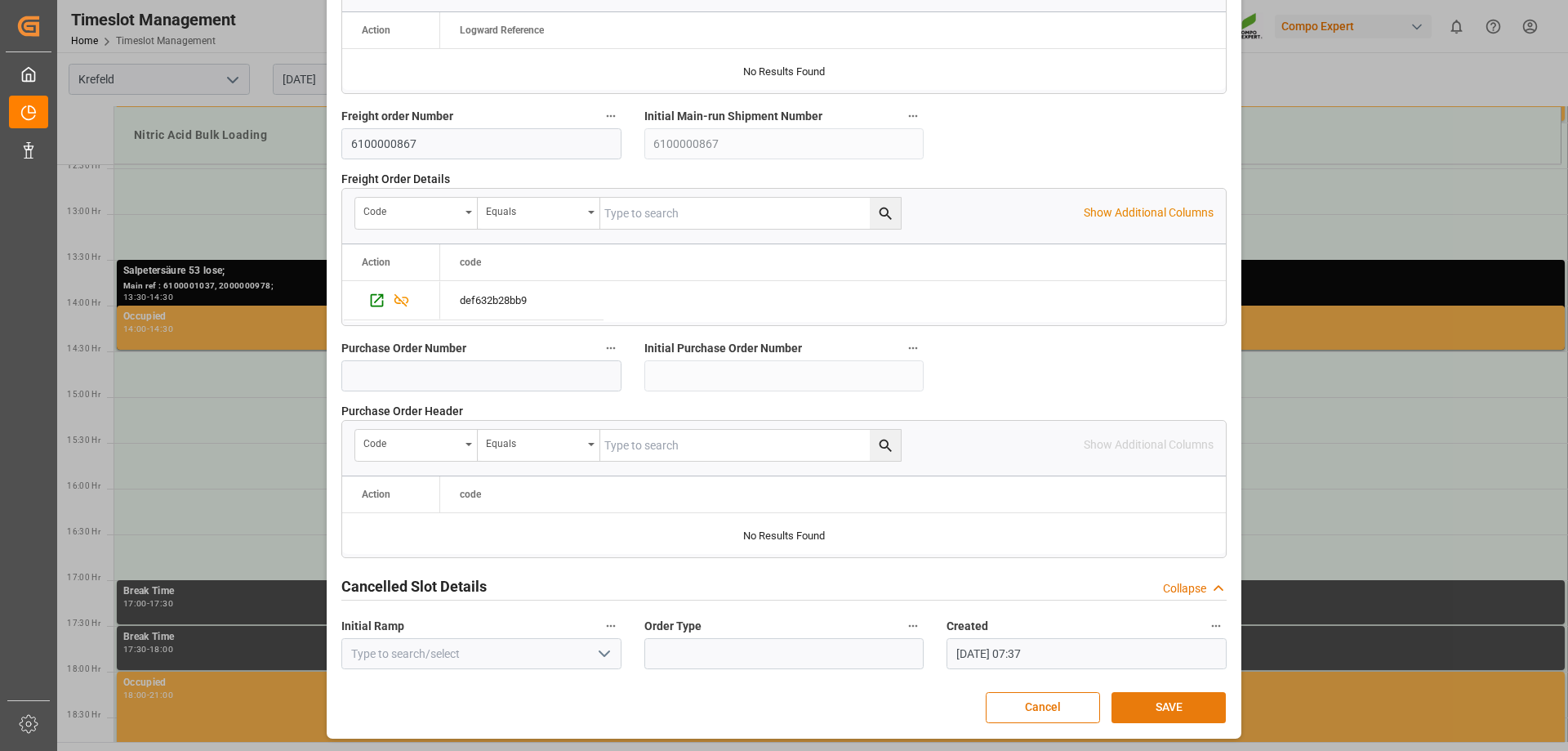
click at [1167, 705] on button "SAVE" at bounding box center [1168, 707] width 115 height 31
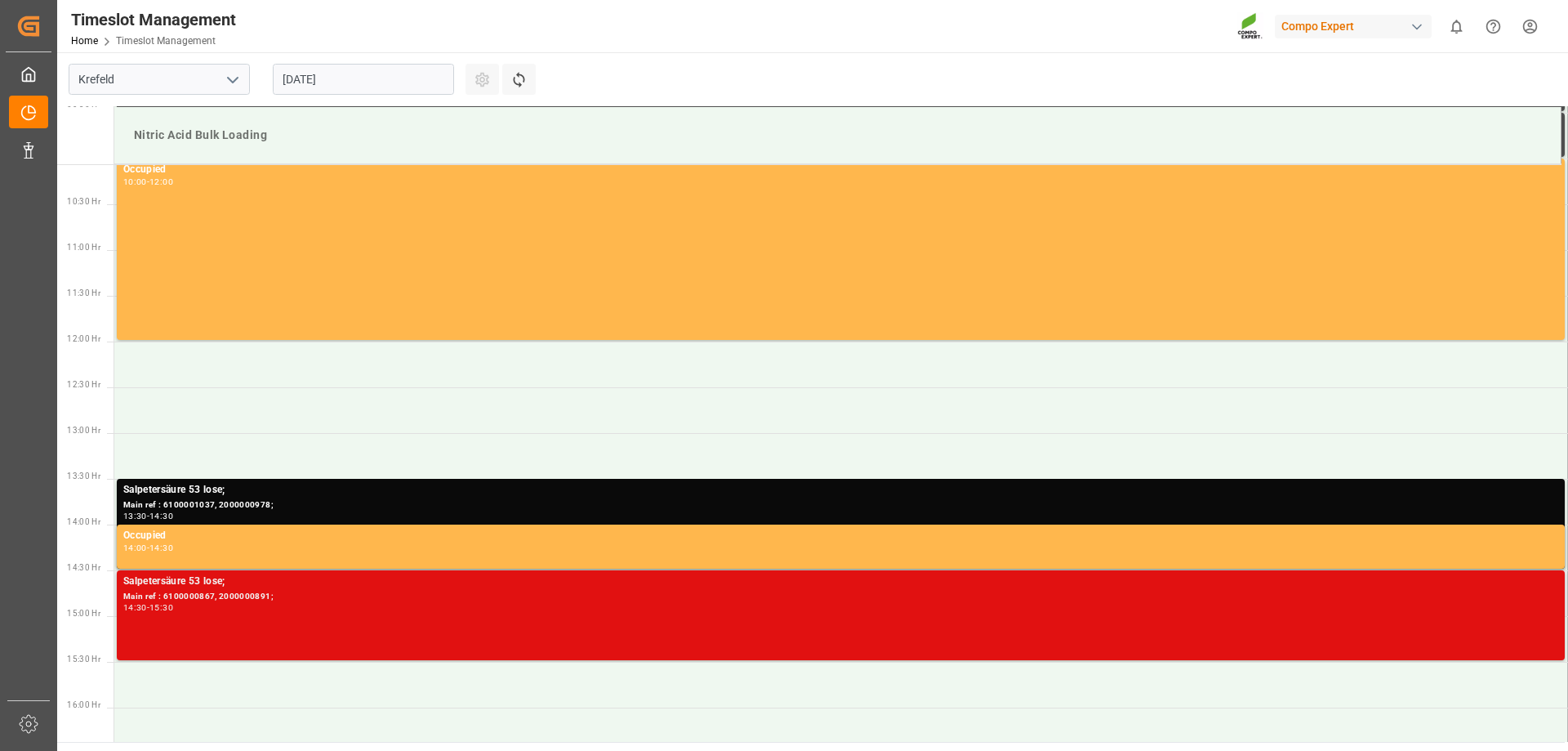
scroll to position [1015, 0]
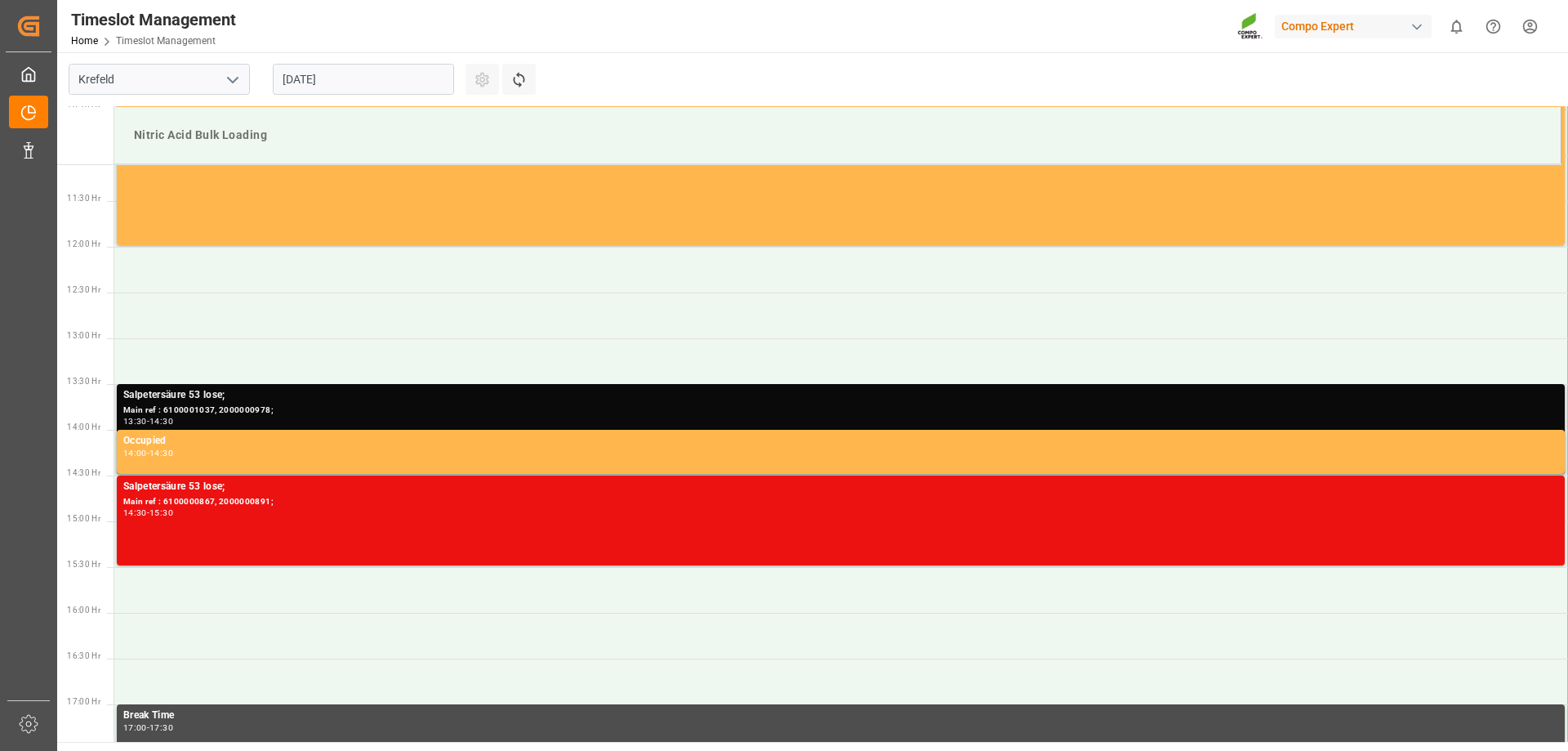
click at [548, 402] on div "Salpetersäure 53 lose;" at bounding box center [840, 396] width 1435 height 17
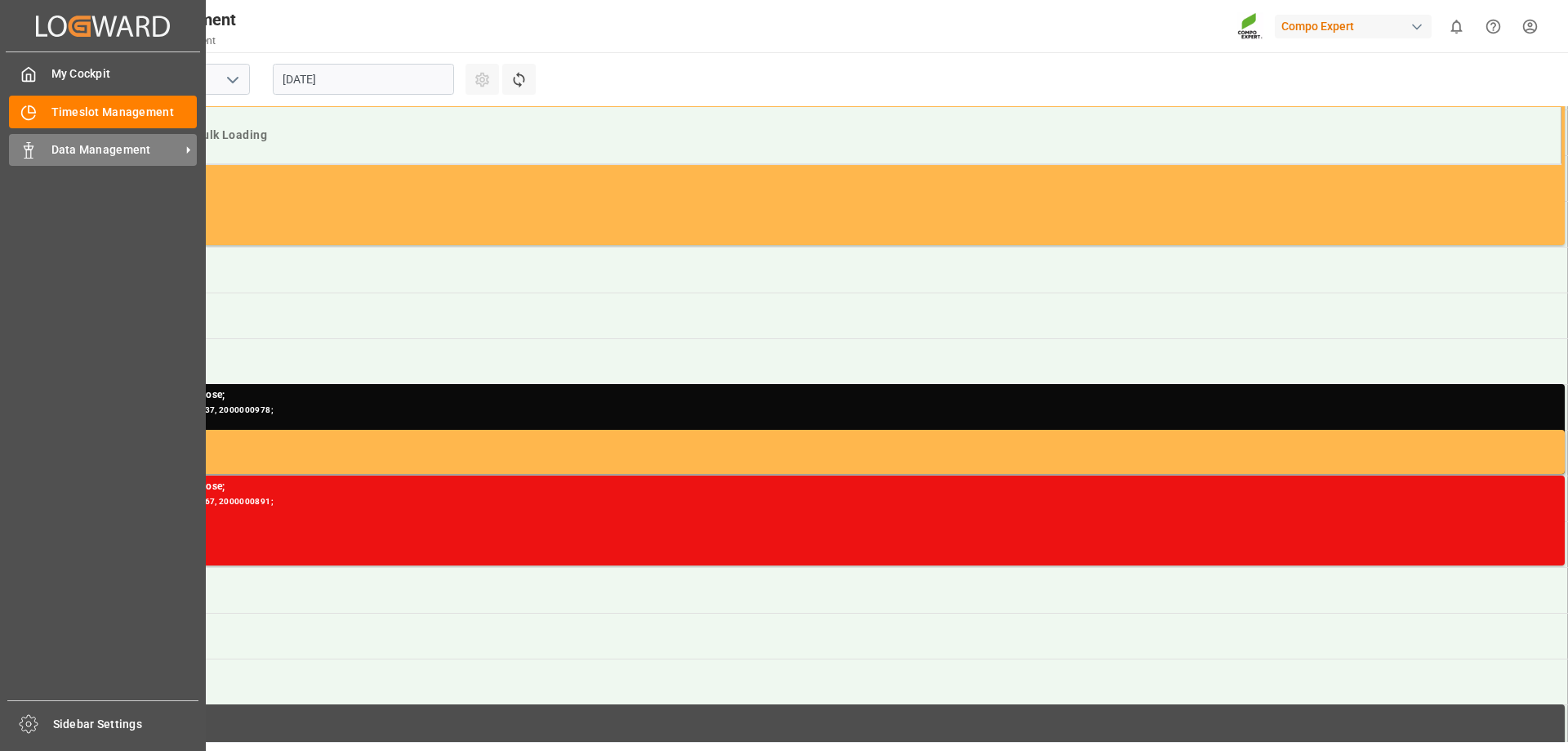
click at [27, 150] on polygon at bounding box center [26, 148] width 5 height 3
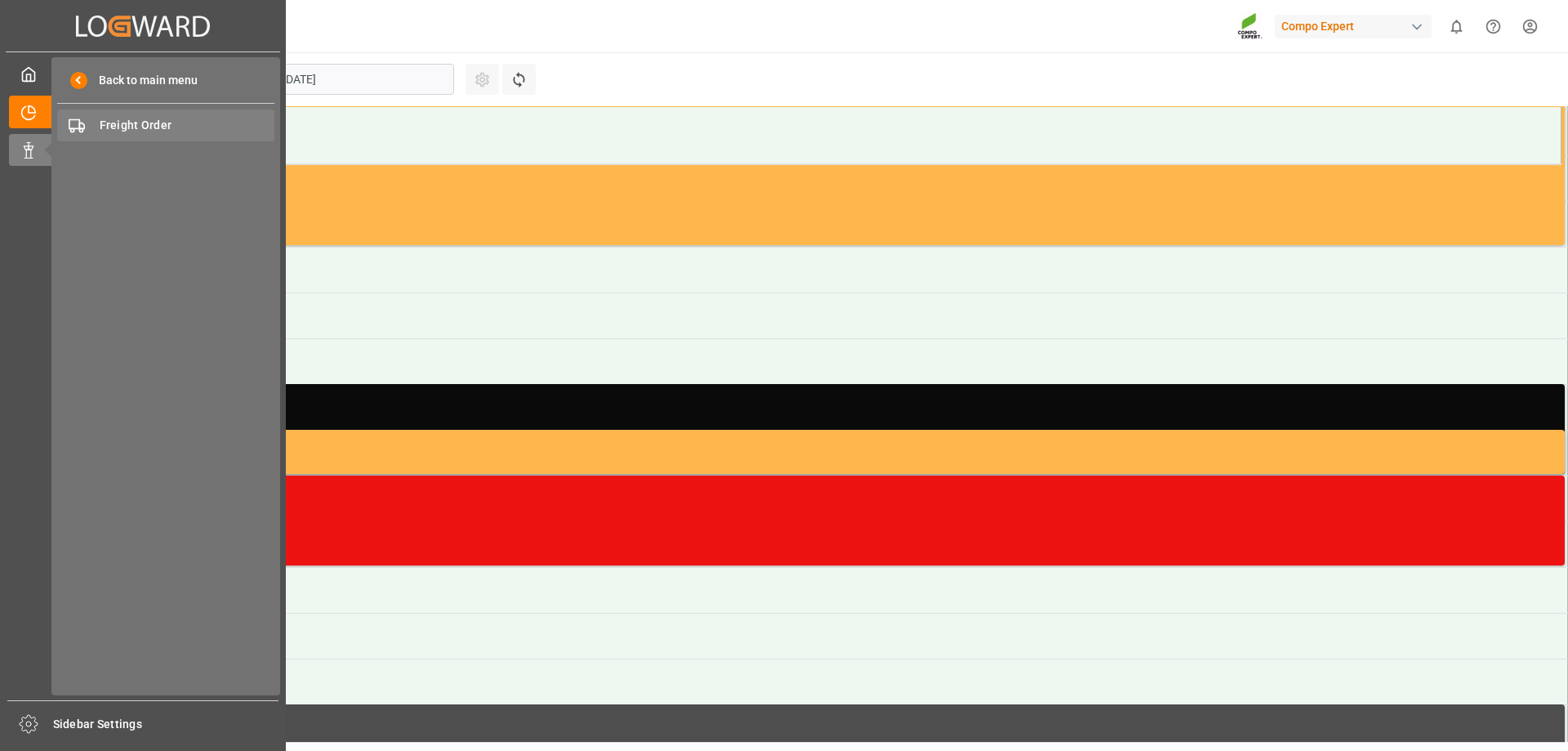
click at [100, 128] on span "Freight Order" at bounding box center [187, 125] width 176 height 18
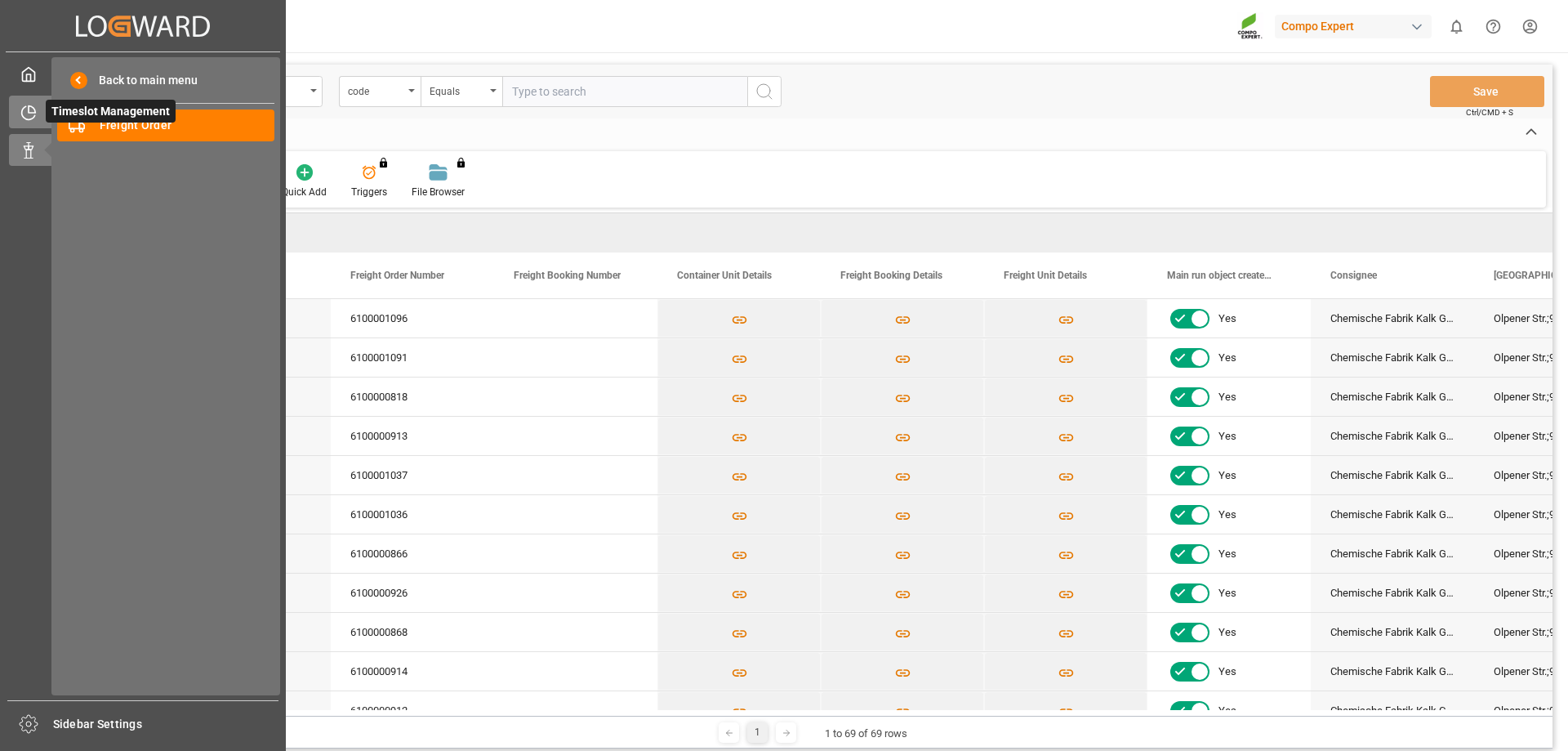
click at [21, 102] on div "Timeslot Management Timeslot Management" at bounding box center [143, 111] width 268 height 32
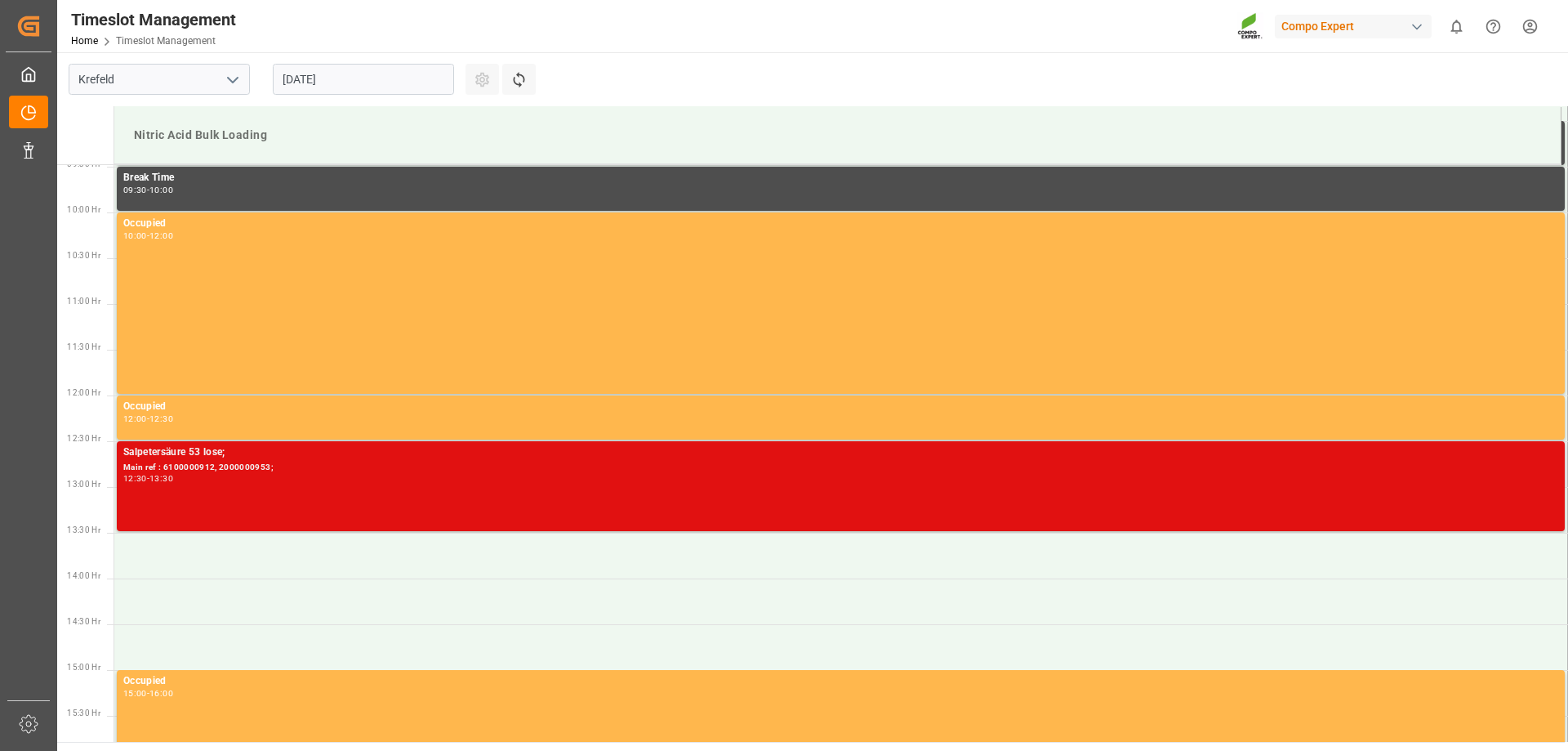
scroll to position [895, 0]
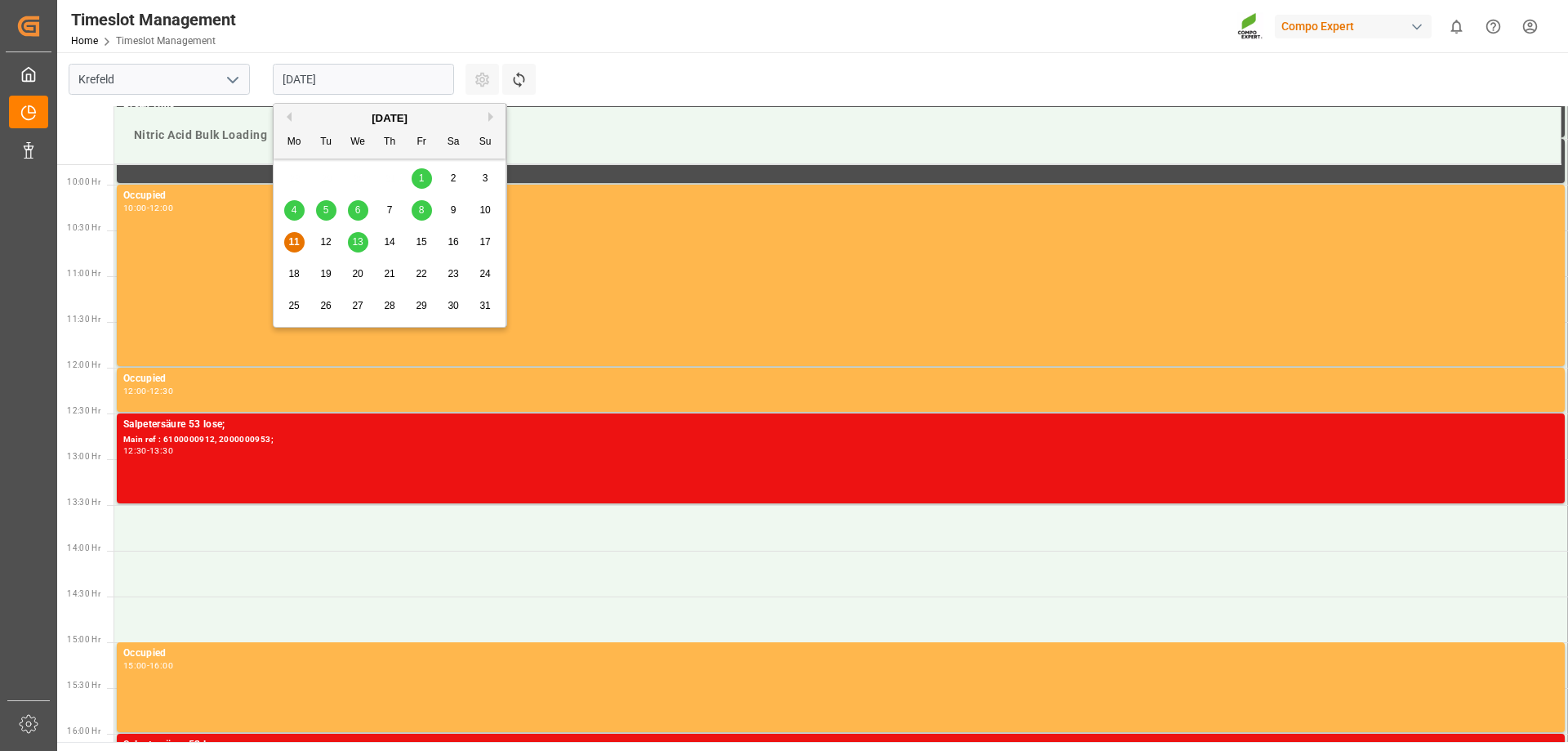
click at [443, 80] on input "[DATE]" at bounding box center [363, 79] width 181 height 31
click at [356, 245] on span "13" at bounding box center [357, 242] width 11 height 12
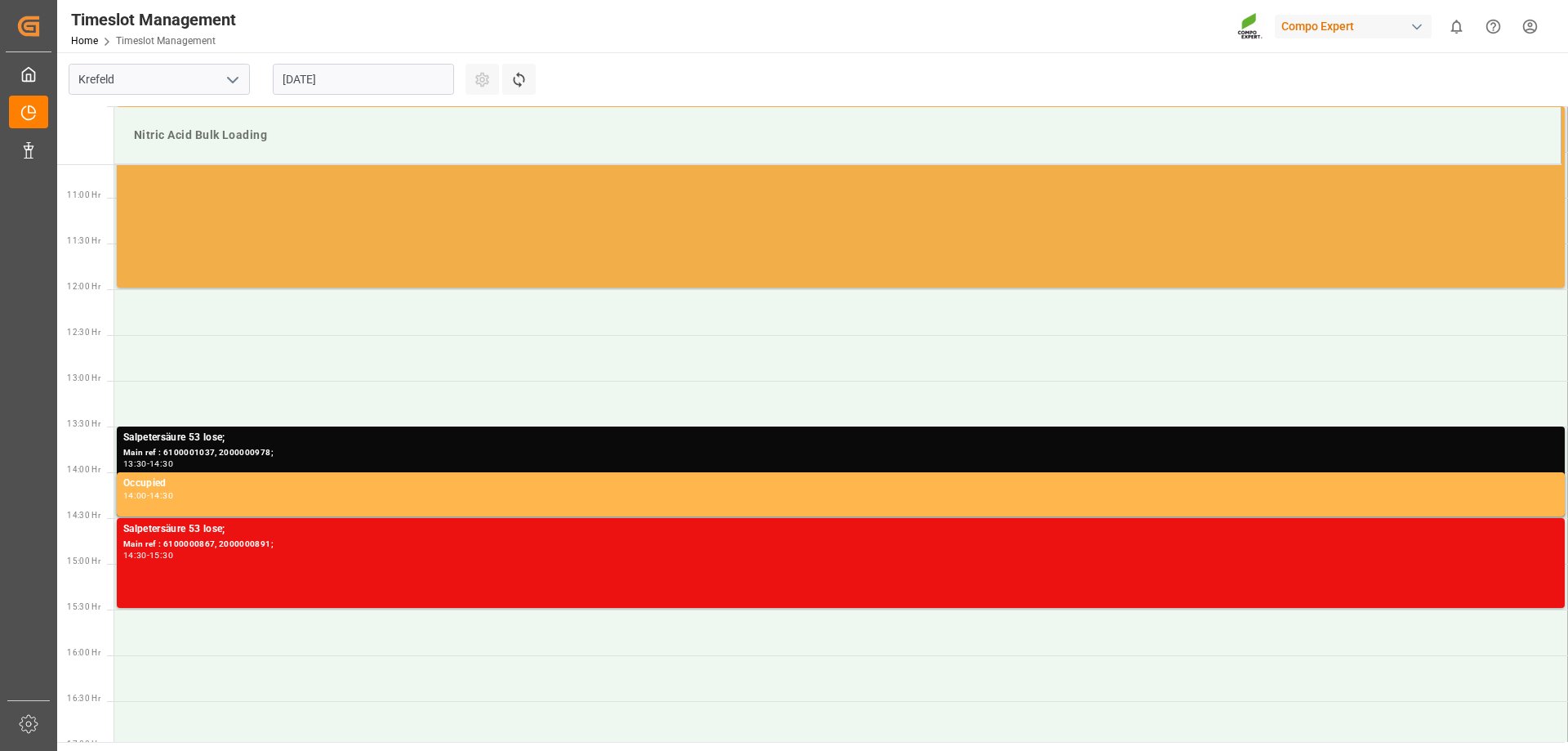
scroll to position [976, 0]
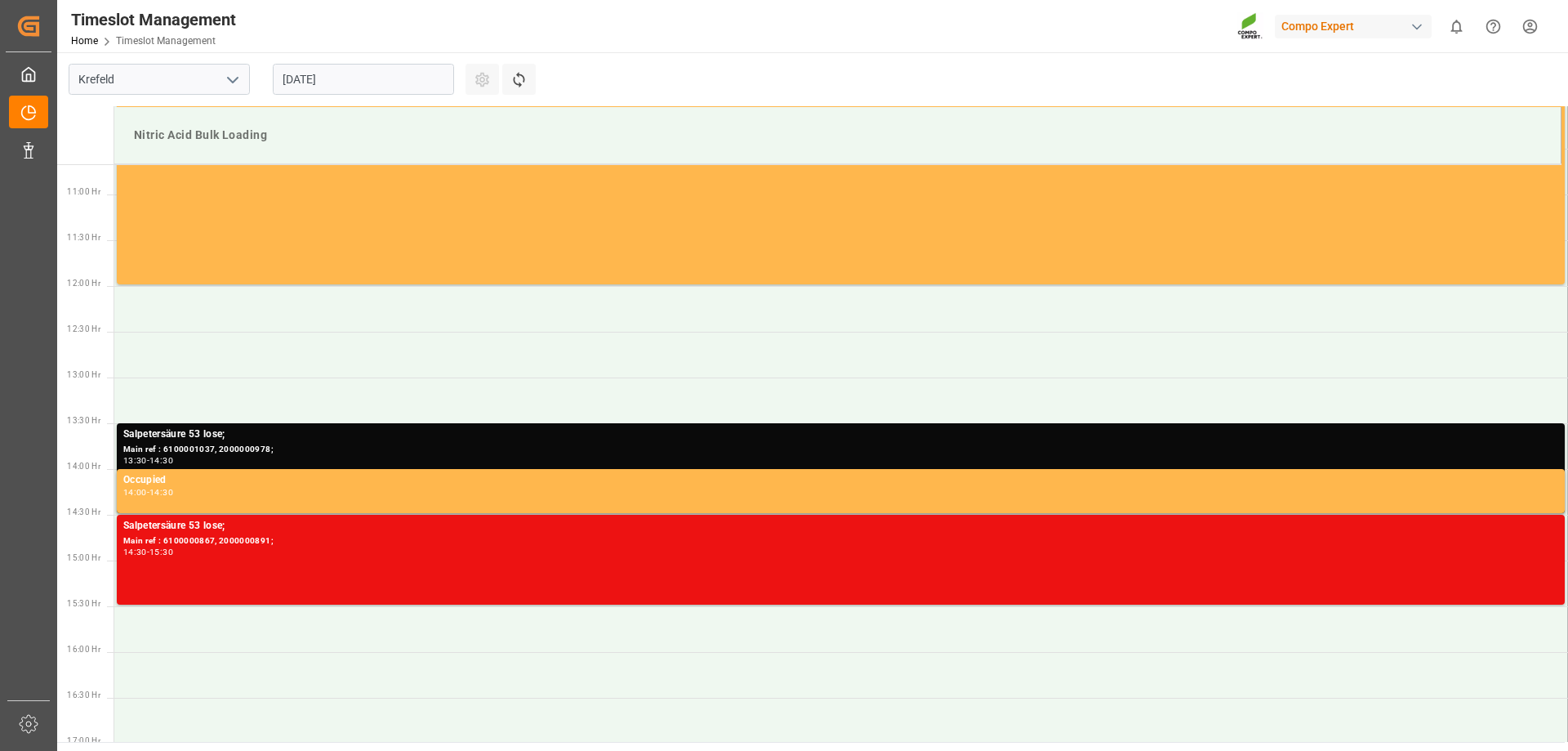
click at [1412, 27] on div "button" at bounding box center [1417, 27] width 17 height 17
click at [1417, 30] on html "Created by potrace 1.15, written by [PERSON_NAME] [DATE]-[DATE] Created by potr…" at bounding box center [784, 376] width 1568 height 751
click at [1540, 25] on html "Created by potrace 1.15, written by [PERSON_NAME] [DATE]-[DATE] Created by potr…" at bounding box center [784, 376] width 1568 height 751
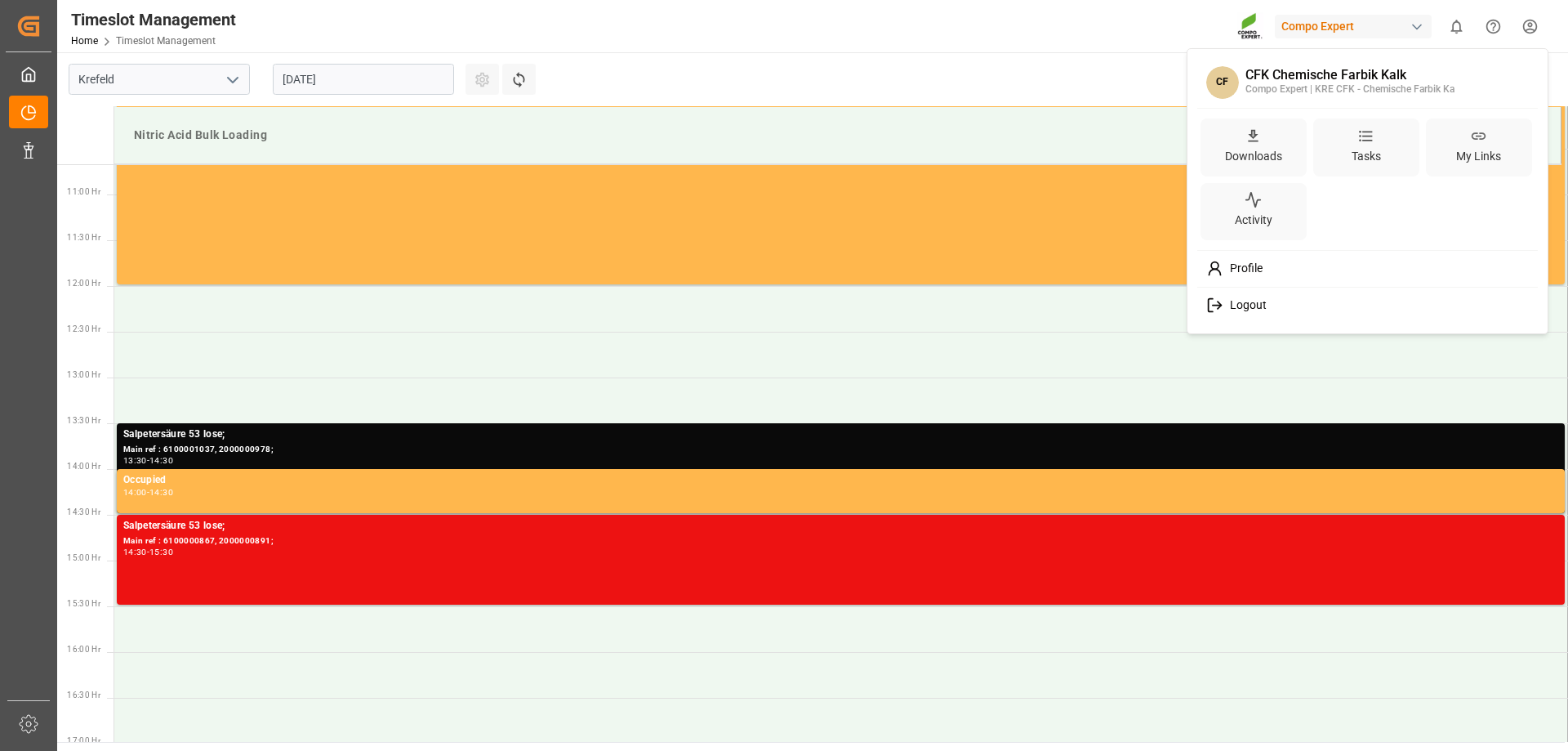
click at [1223, 305] on span "Logout" at bounding box center [1245, 306] width 43 height 15
